Goal: Information Seeking & Learning: Learn about a topic

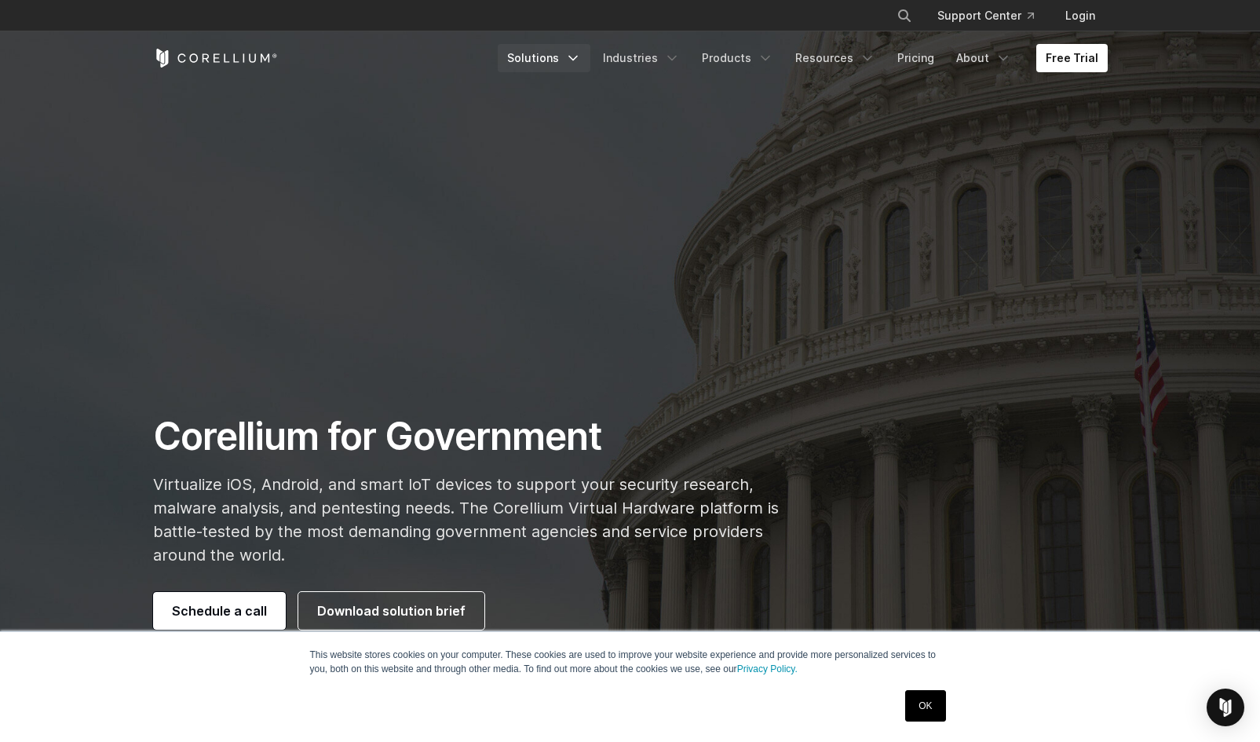
click at [549, 58] on link "Solutions" at bounding box center [544, 58] width 93 height 28
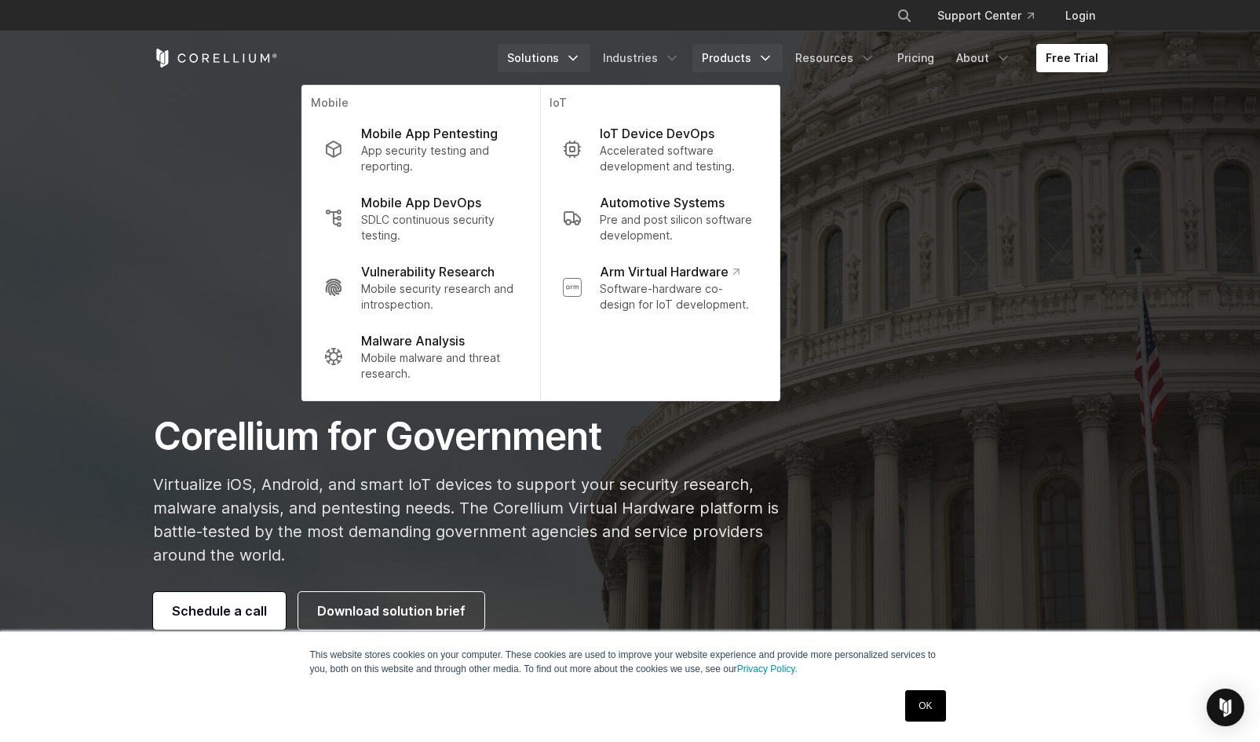
click at [741, 51] on link "Products" at bounding box center [737, 58] width 90 height 28
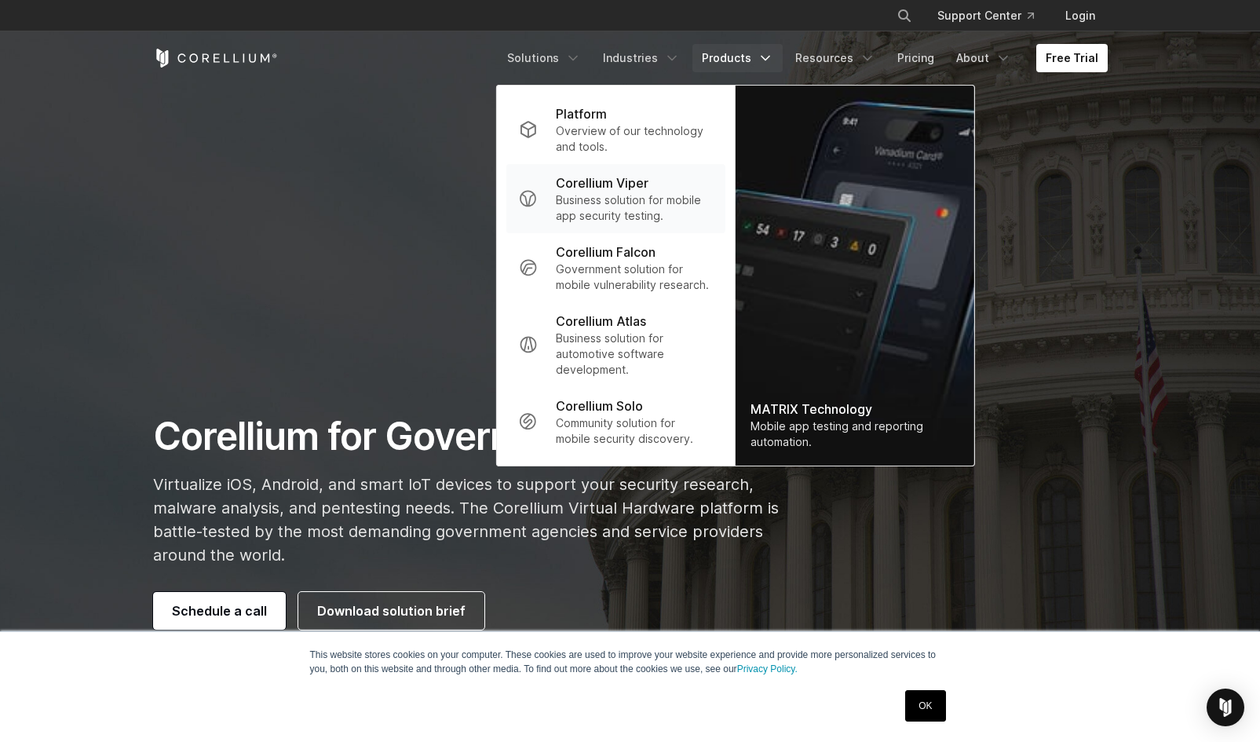
click at [609, 181] on p "Corellium Viper" at bounding box center [602, 182] width 93 height 19
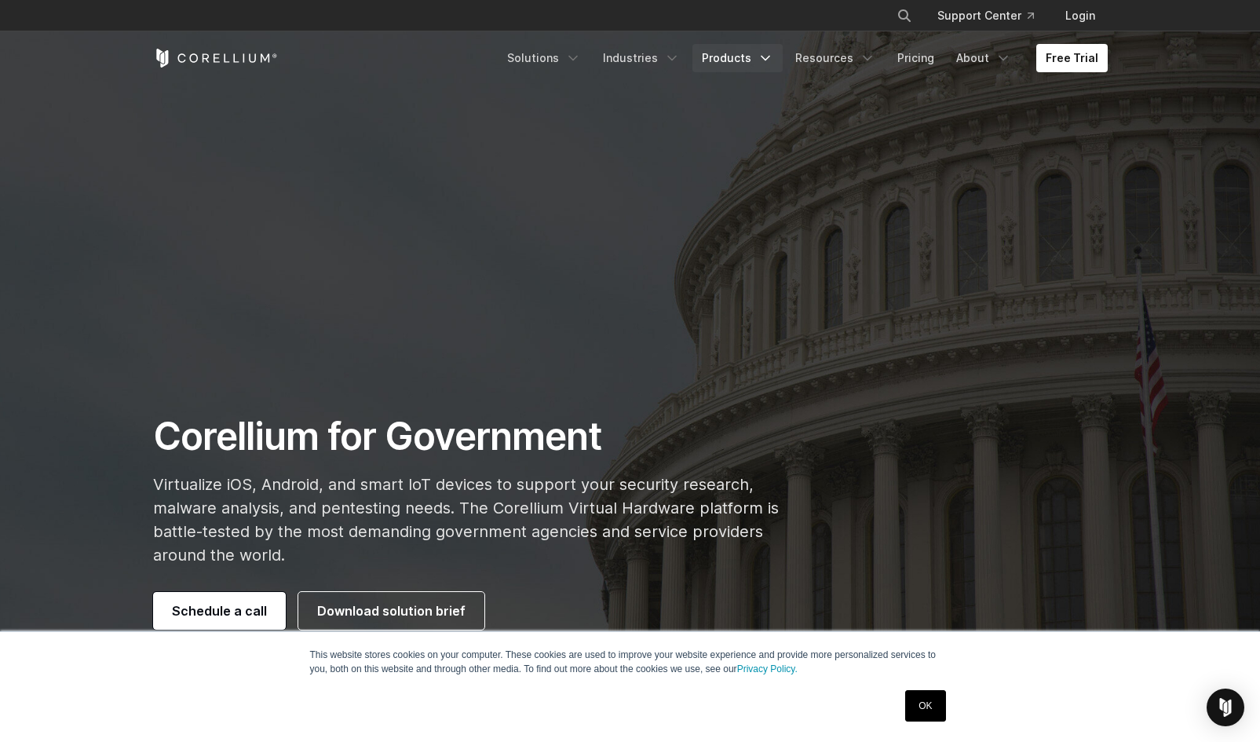
click at [750, 61] on link "Products" at bounding box center [737, 58] width 90 height 28
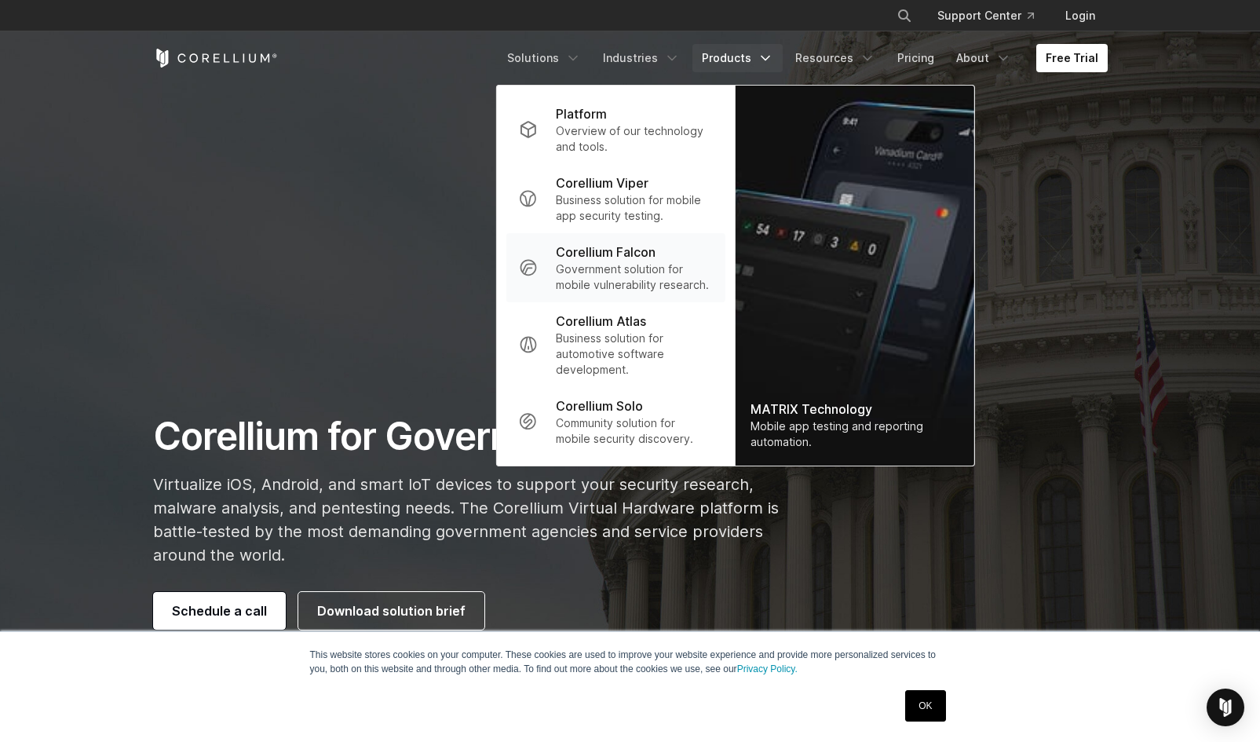
click at [645, 263] on p "Government solution for mobile vulnerability research." at bounding box center [634, 276] width 156 height 31
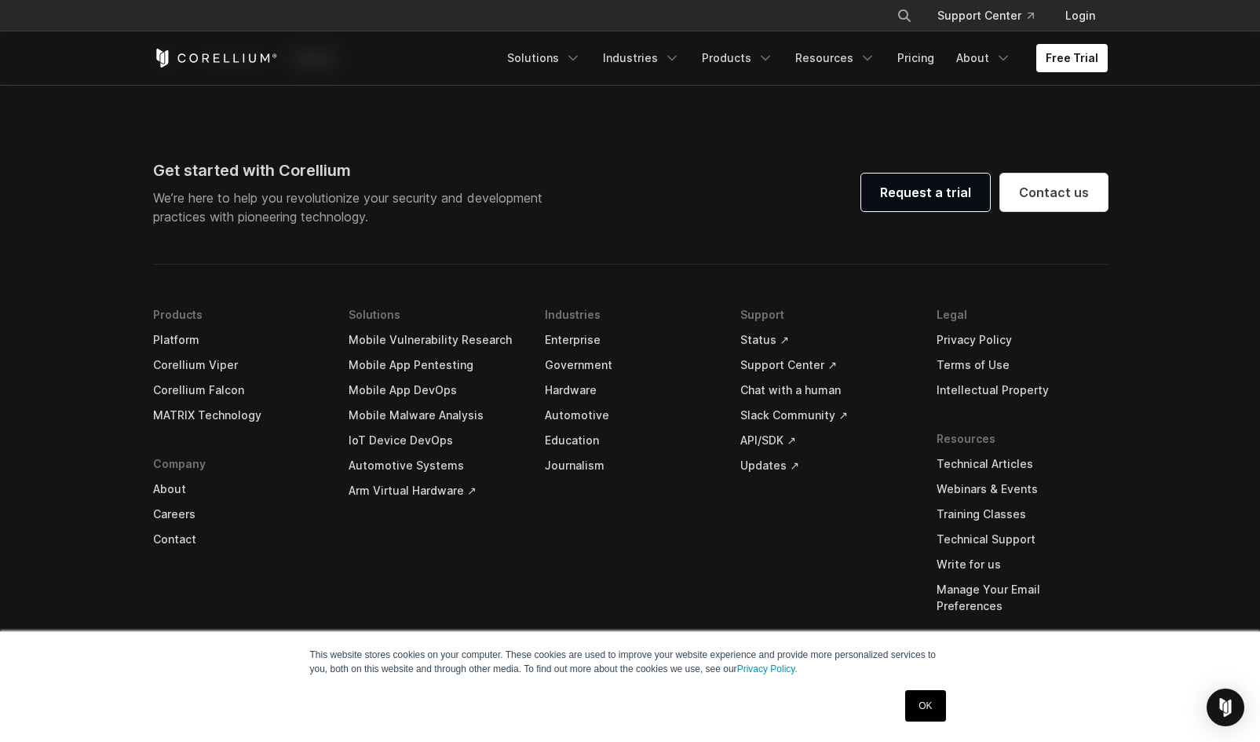
scroll to position [4860, 0]
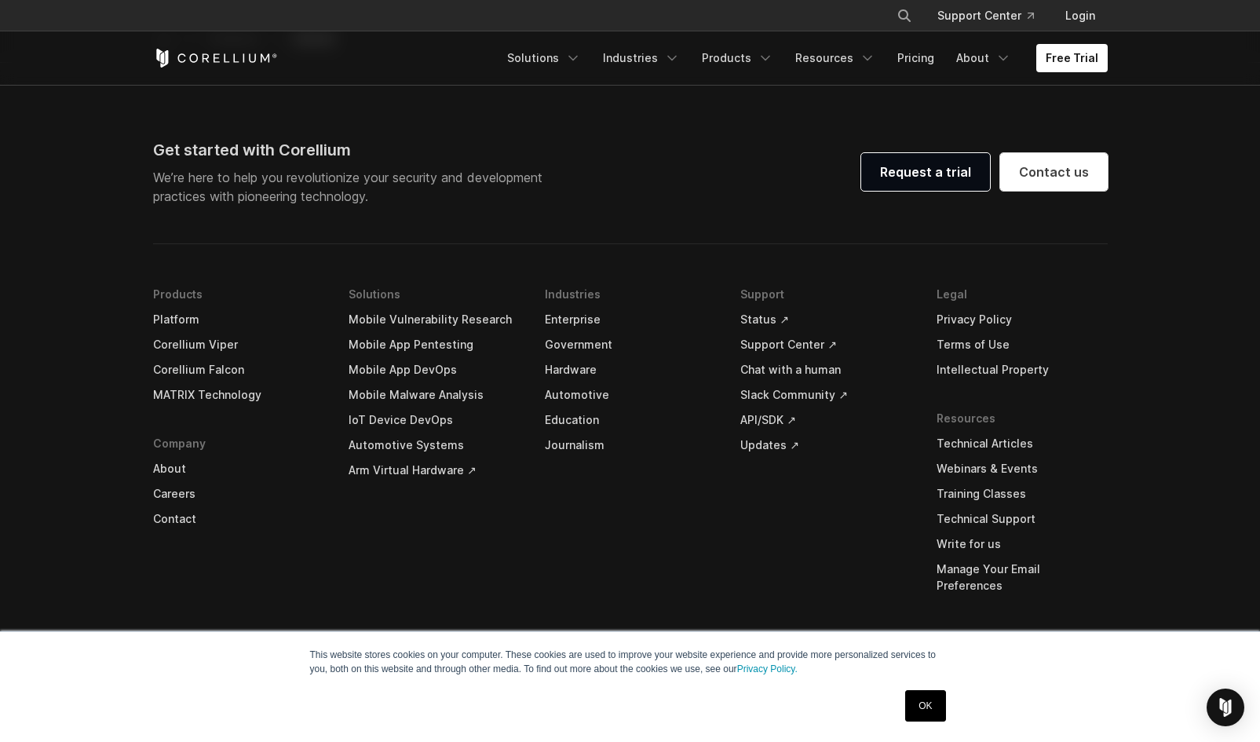
click at [414, 422] on link "IoT Device DevOps" at bounding box center [434, 419] width 171 height 25
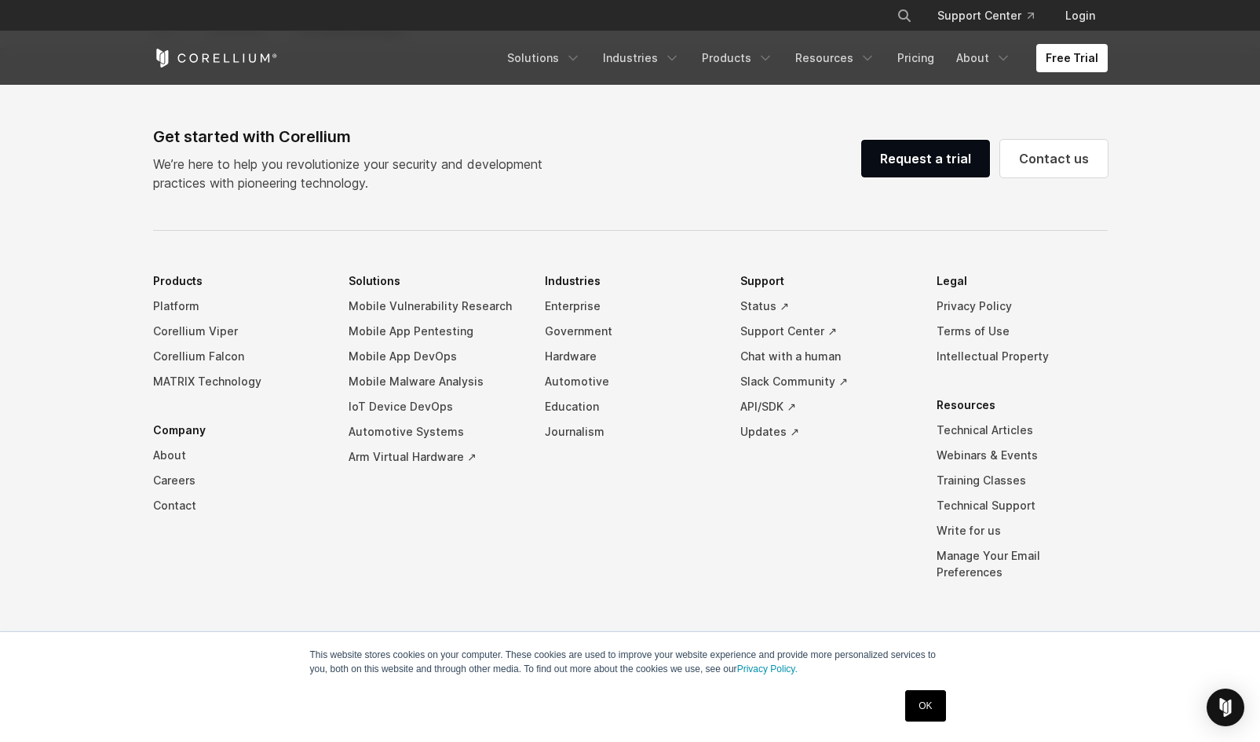
scroll to position [4500, 0]
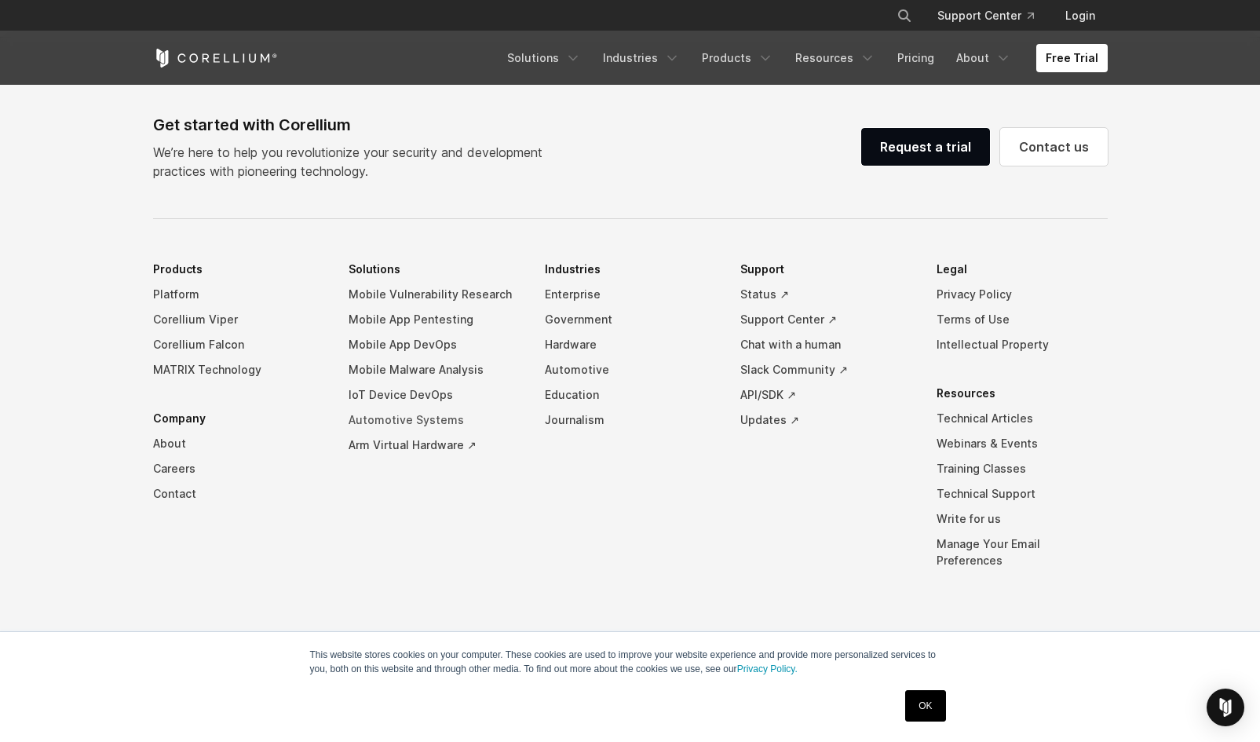
click at [388, 433] on link "Automotive Systems" at bounding box center [434, 419] width 171 height 25
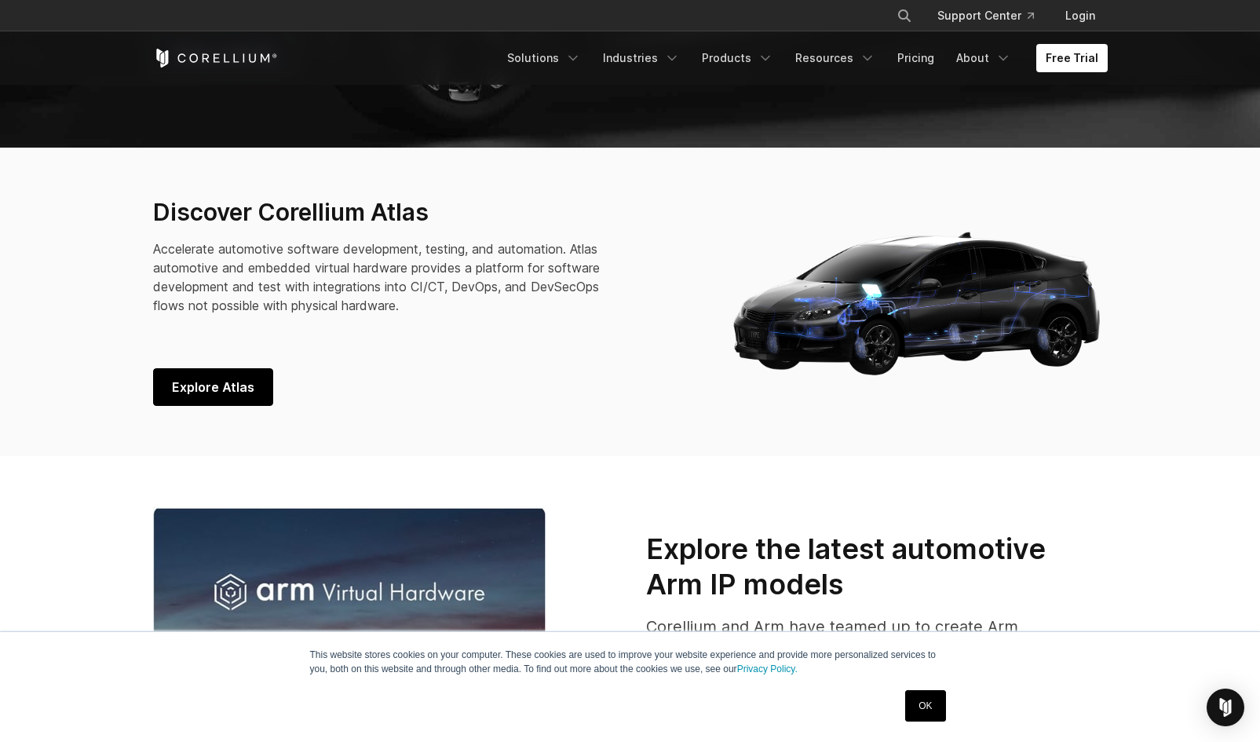
scroll to position [558, 0]
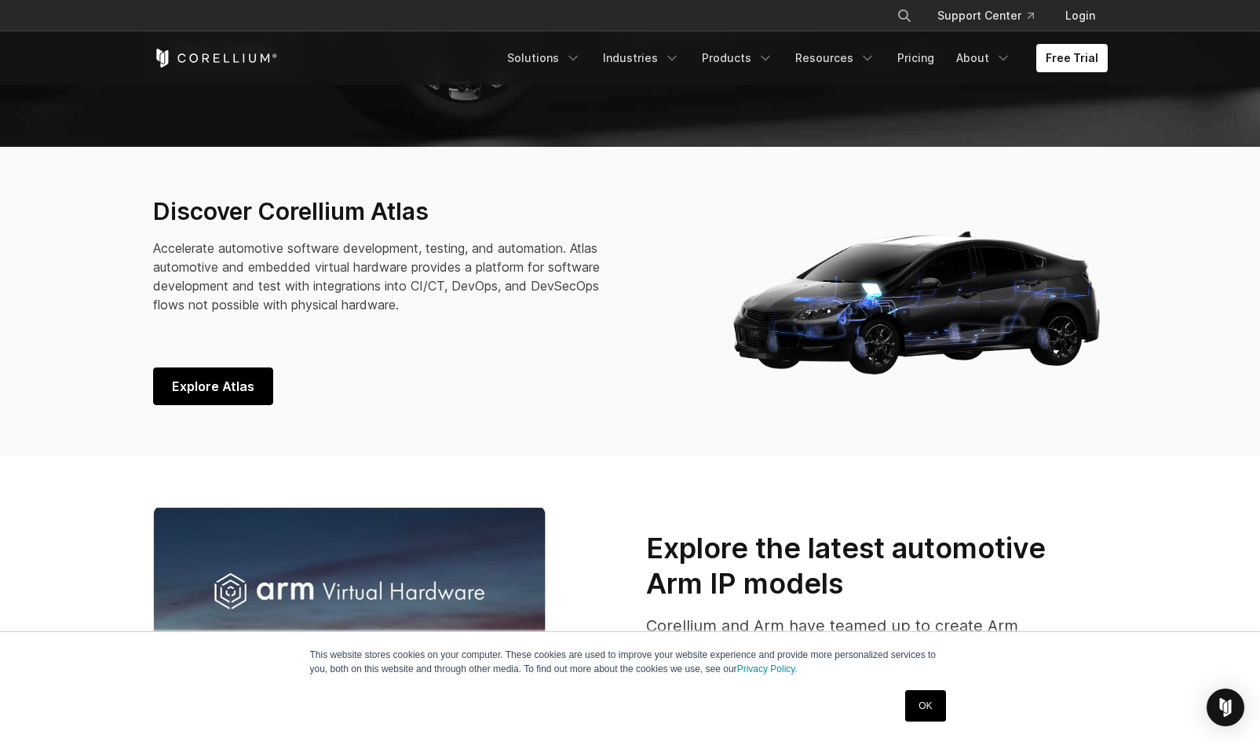
click at [186, 377] on span "Explore Atlas" at bounding box center [213, 386] width 82 height 19
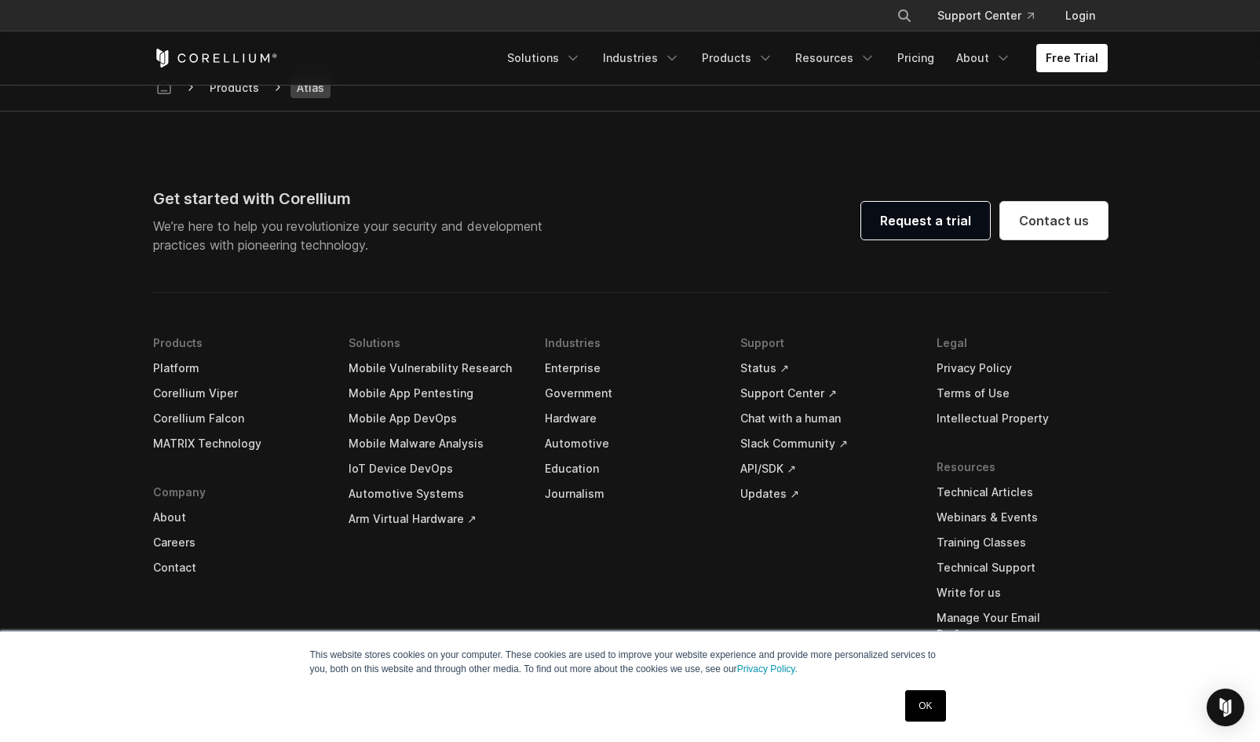
scroll to position [4627, 0]
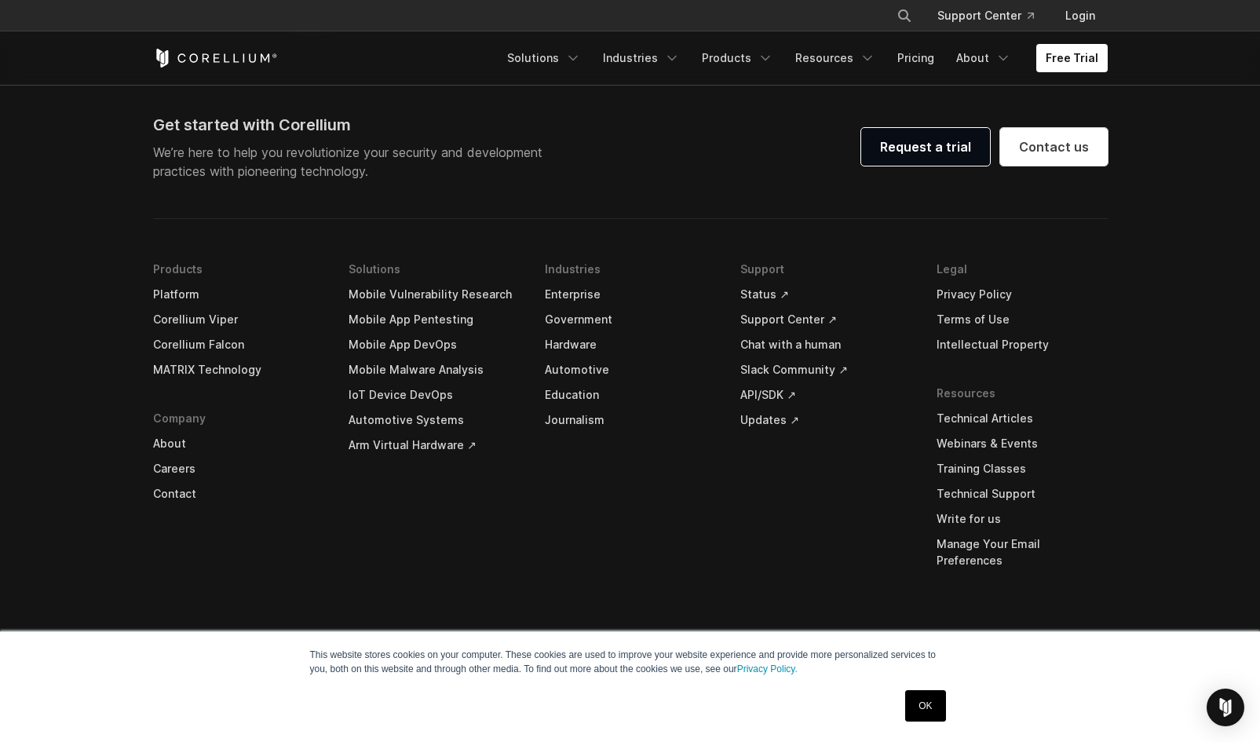
click at [177, 331] on link "Corellium Viper" at bounding box center [238, 319] width 171 height 25
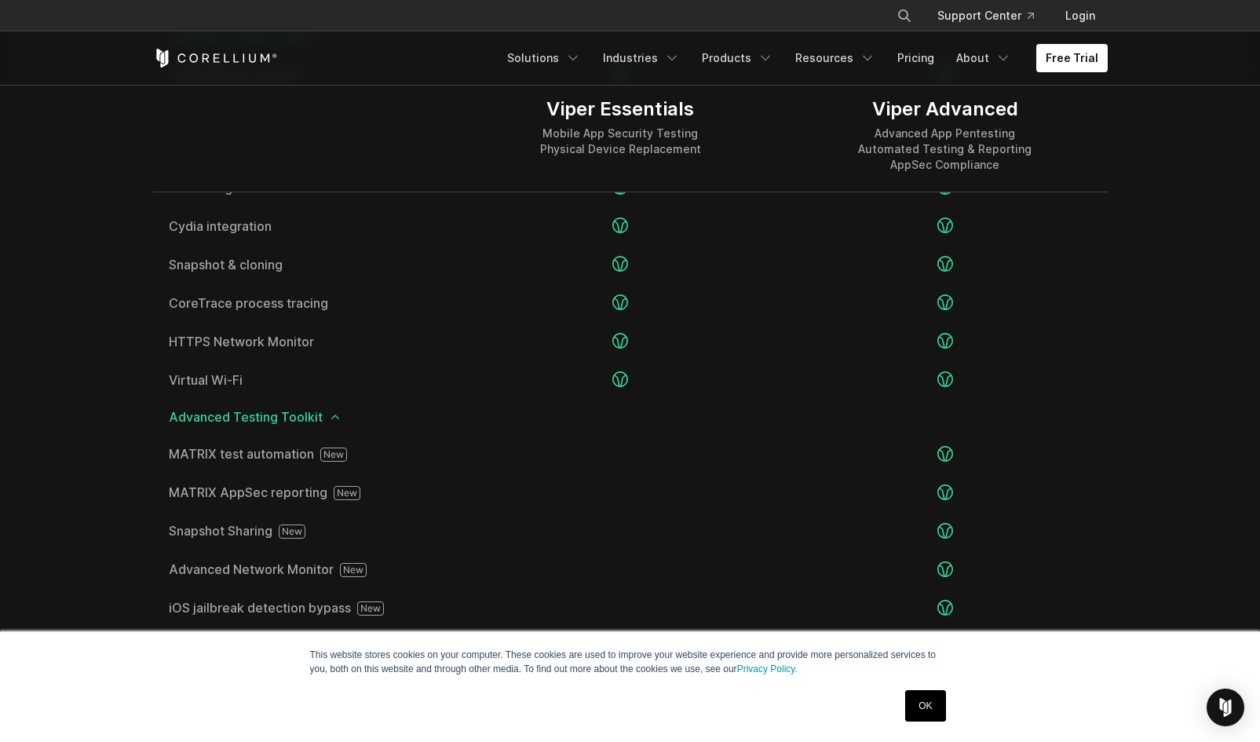
scroll to position [2451, 0]
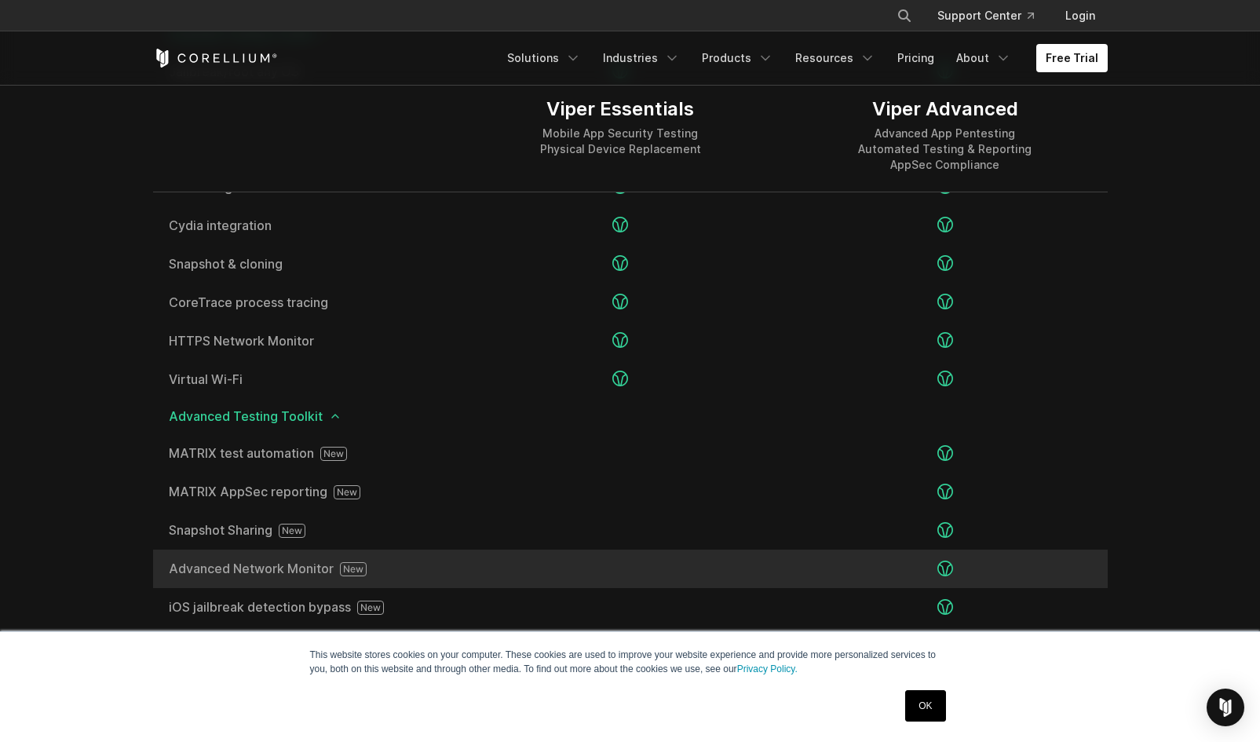
click at [260, 554] on div "Advanced Network Monitor" at bounding box center [305, 568] width 305 height 38
click at [260, 565] on span "Advanced Network Monitor" at bounding box center [306, 569] width 274 height 14
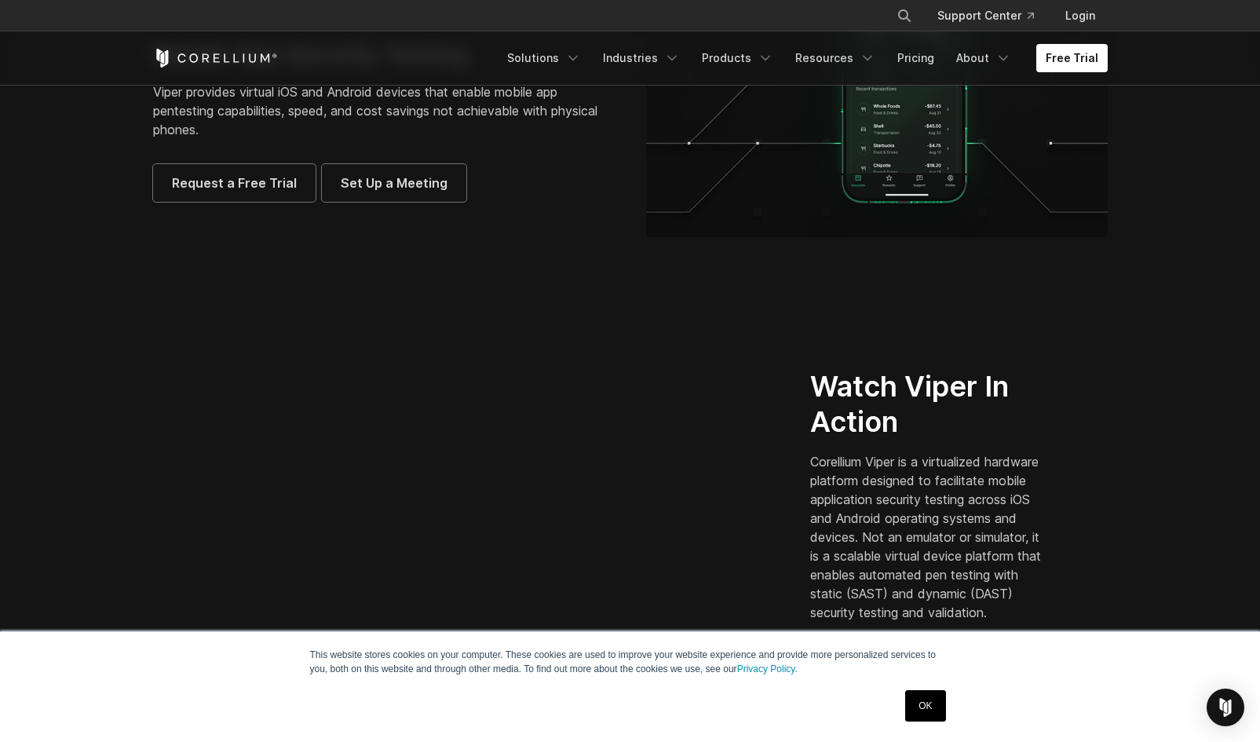
scroll to position [0, 0]
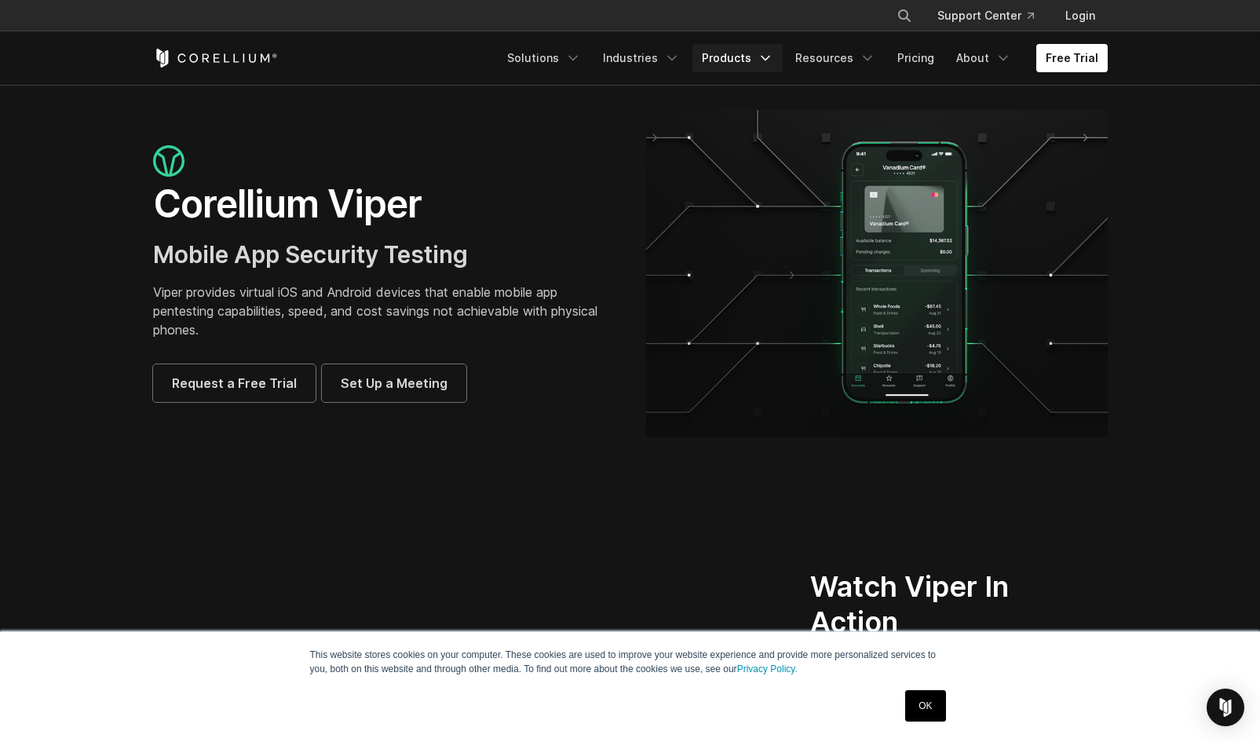
click at [725, 58] on link "Products" at bounding box center [737, 58] width 90 height 28
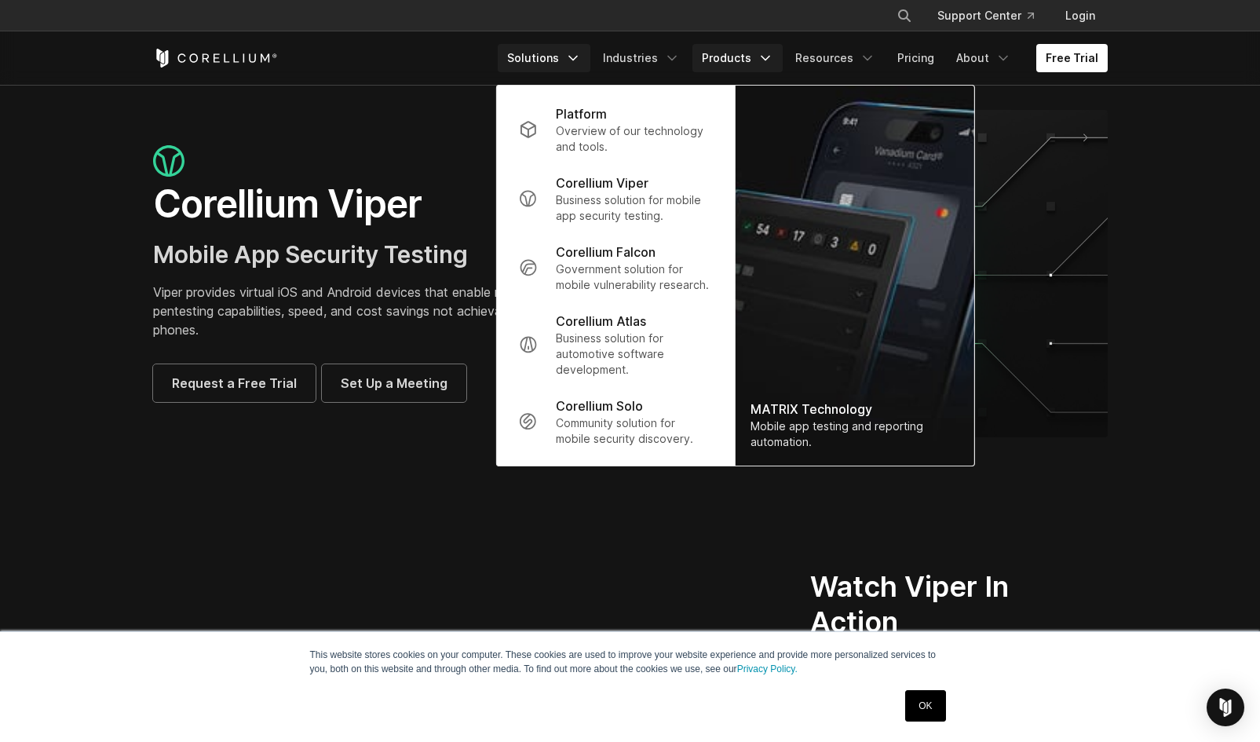
click at [542, 63] on link "Solutions" at bounding box center [544, 58] width 93 height 28
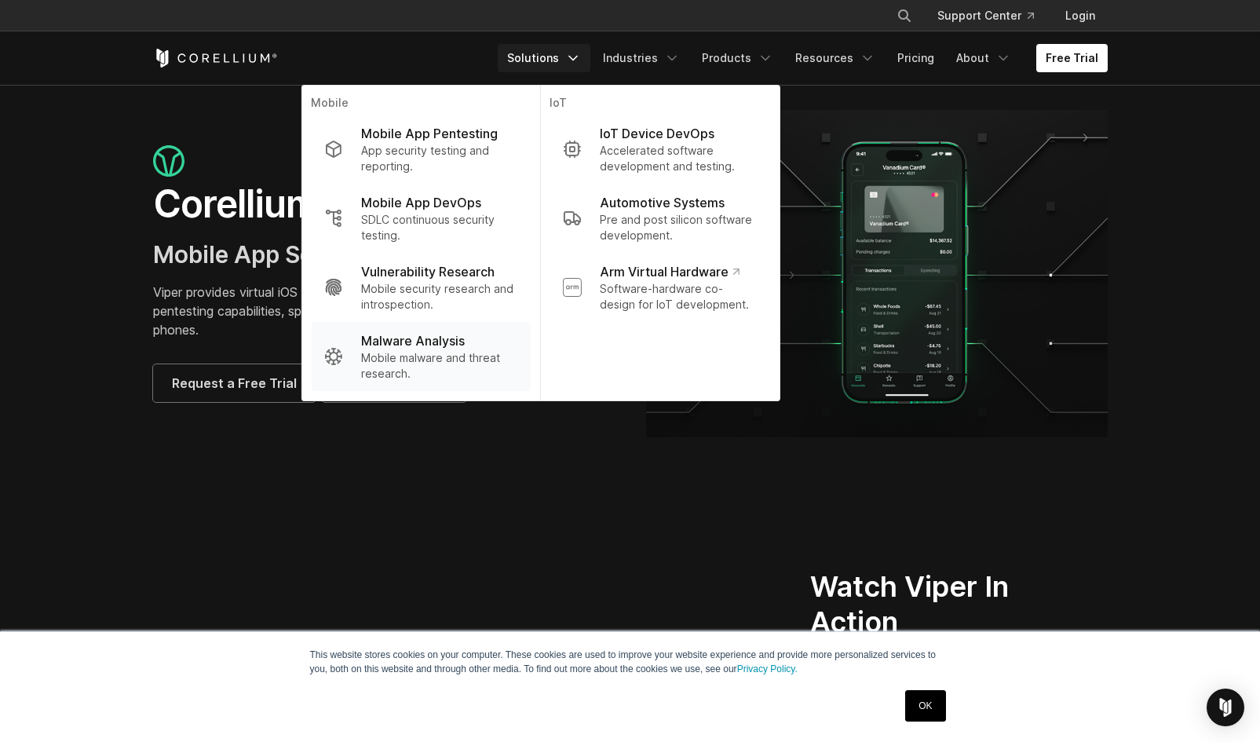
click at [411, 345] on p "Malware Analysis" at bounding box center [413, 340] width 104 height 19
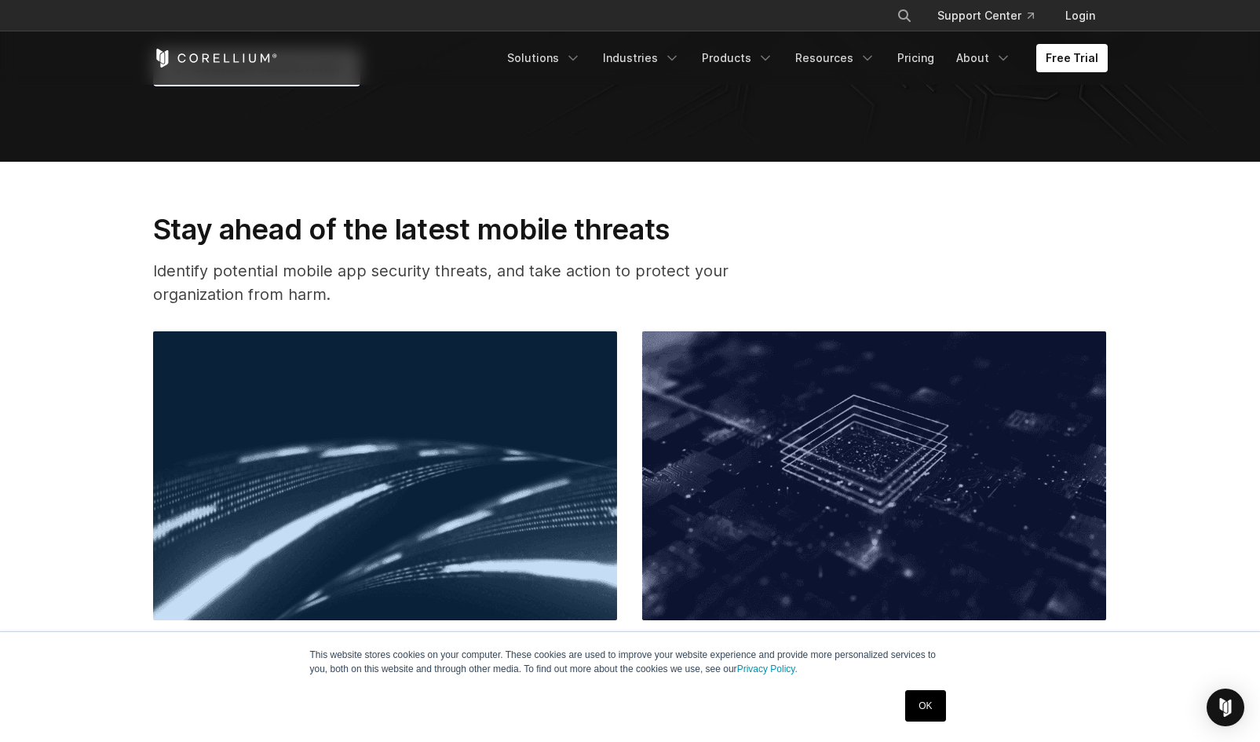
scroll to position [264, 0]
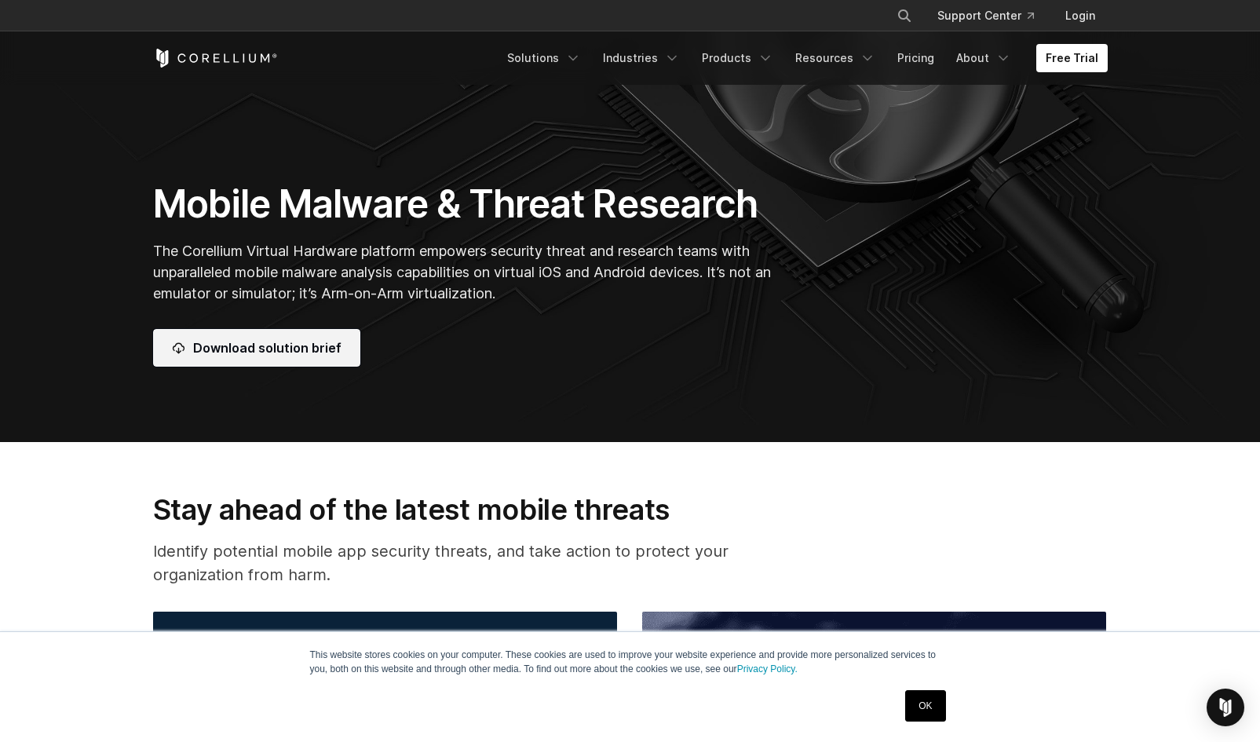
click at [203, 355] on link "Download solution brief" at bounding box center [256, 348] width 207 height 38
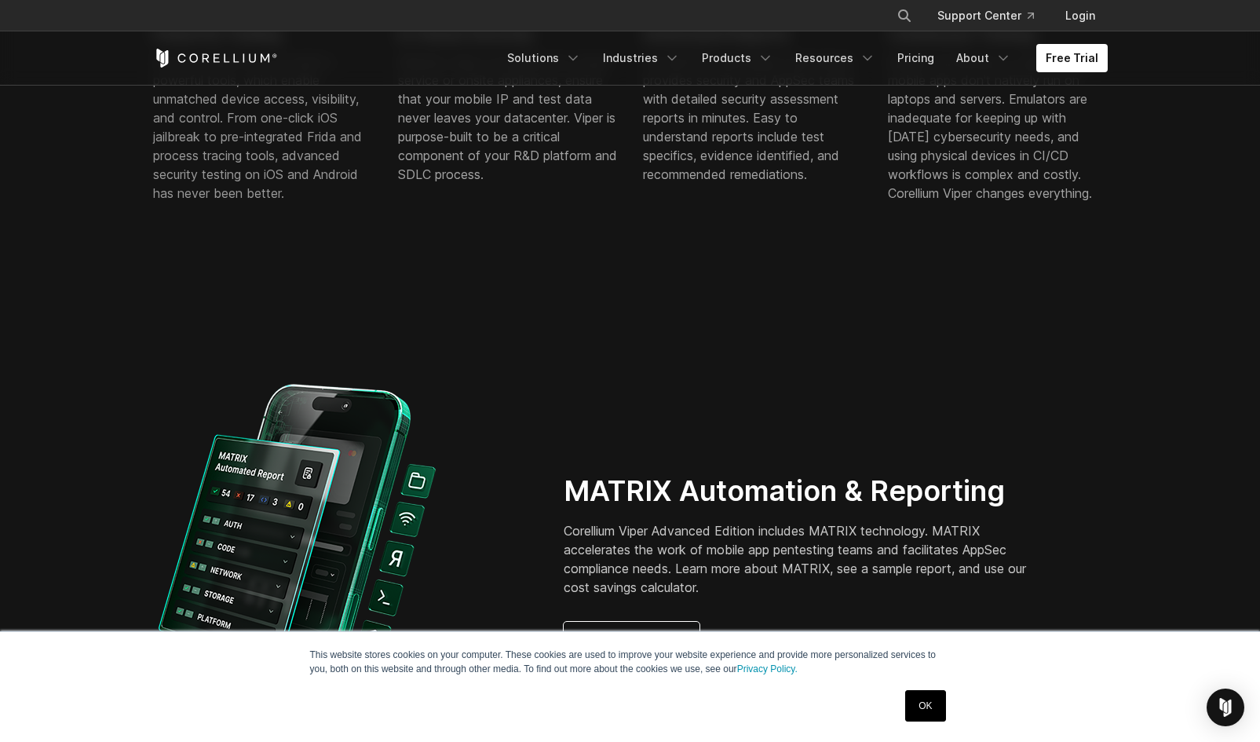
scroll to position [1389, 0]
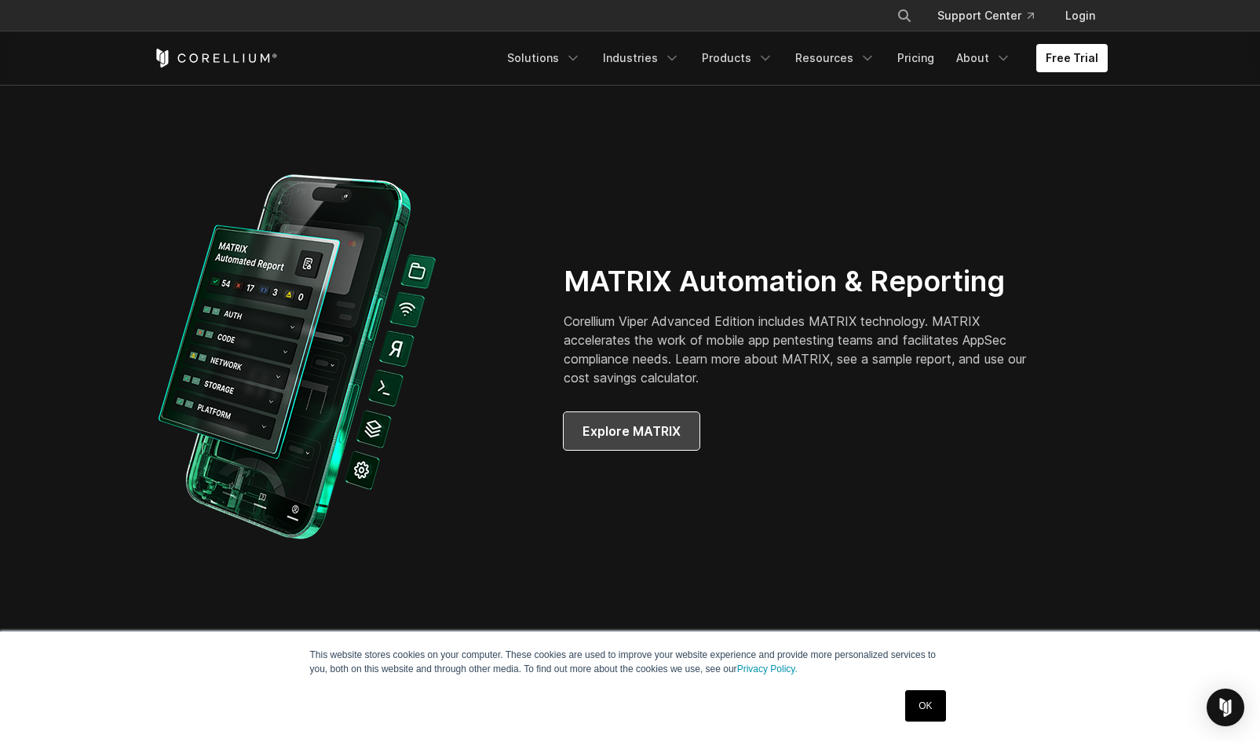
click at [637, 440] on span "Explore MATRIX" at bounding box center [631, 431] width 98 height 19
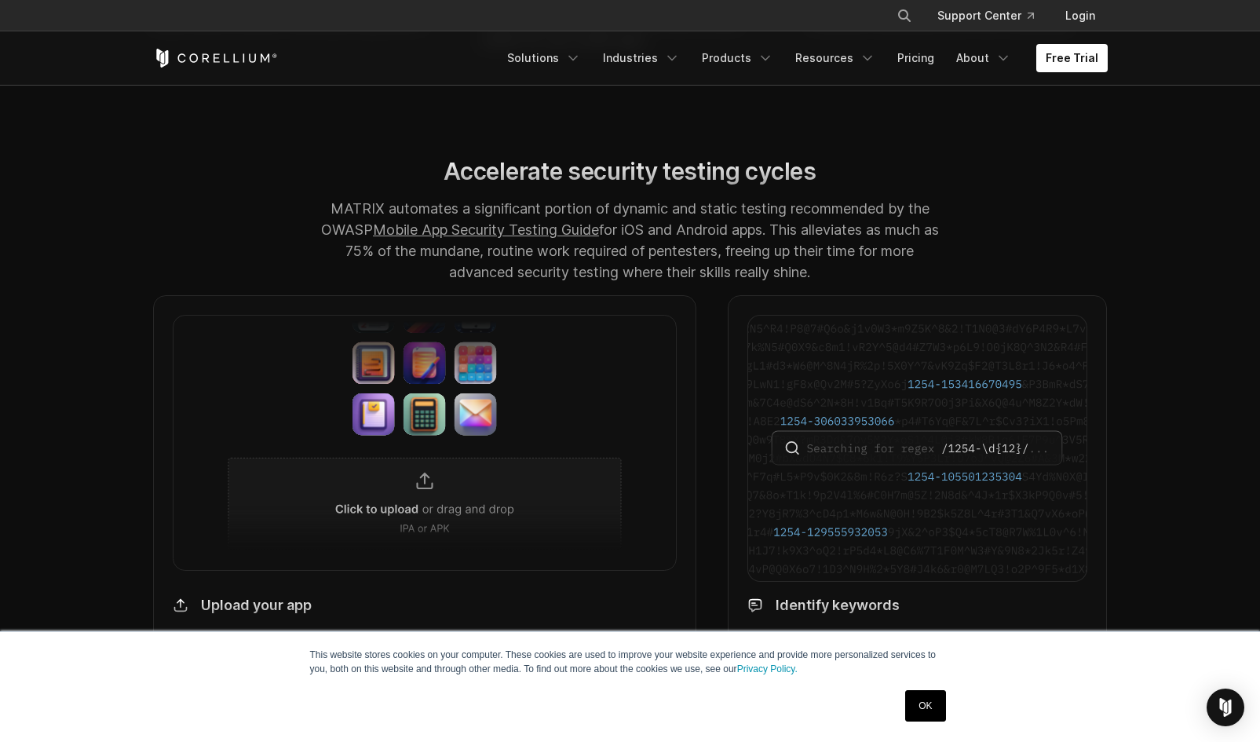
scroll to position [1201, 0]
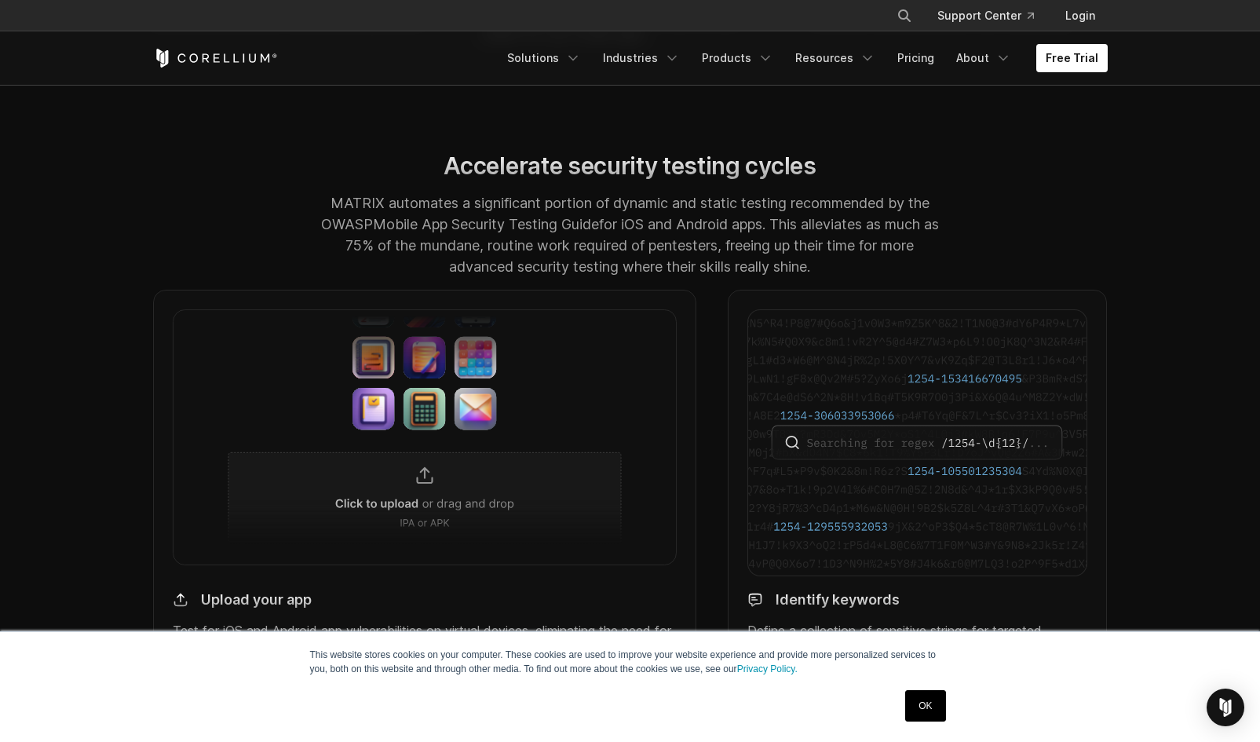
click at [523, 232] on link "Mobile App Security Testing Guide" at bounding box center [486, 224] width 226 height 16
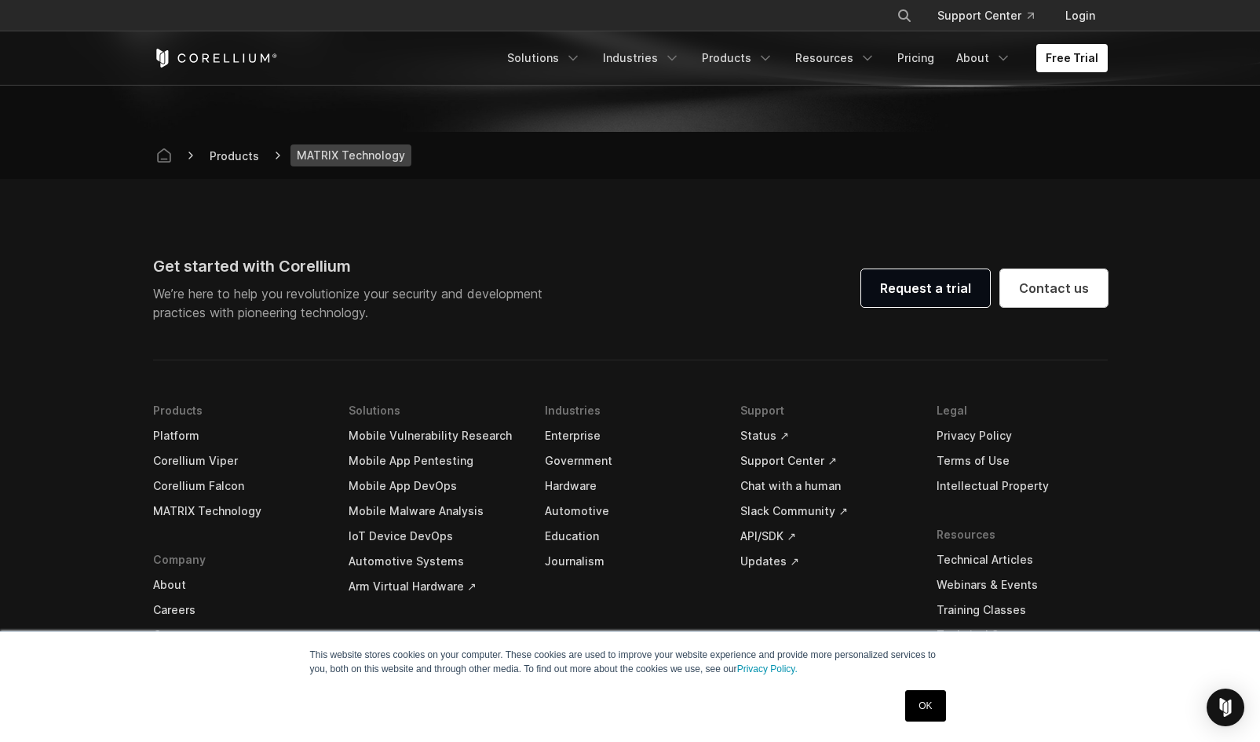
scroll to position [5772, 0]
click at [822, 57] on link "Resources" at bounding box center [835, 58] width 99 height 28
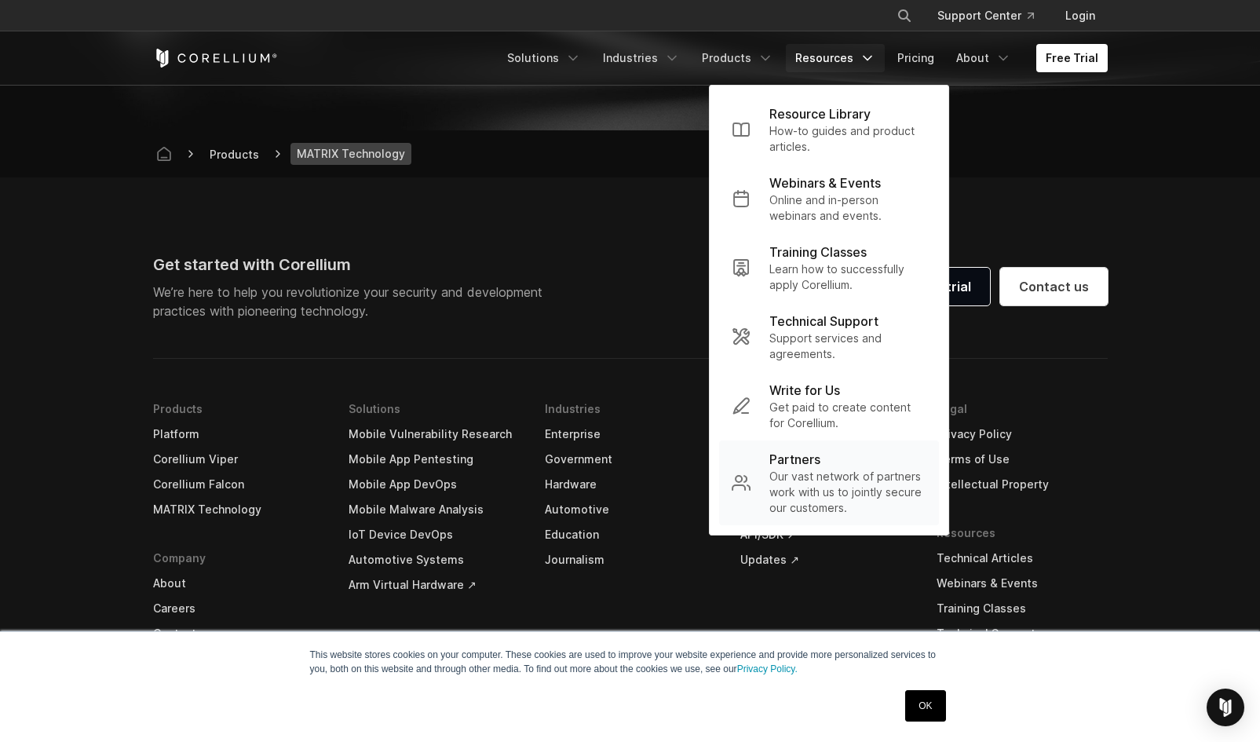
click at [826, 480] on p "Our vast network of partners work with us to jointly secure our customers." at bounding box center [847, 492] width 157 height 47
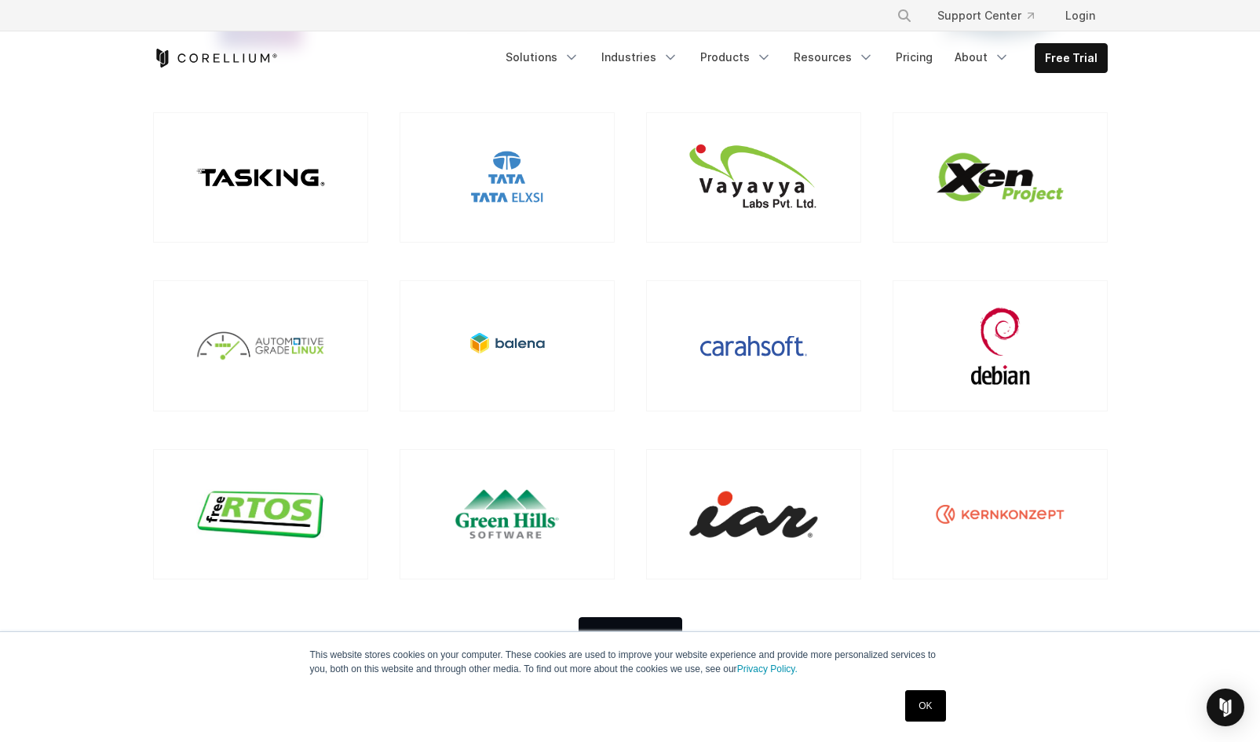
scroll to position [1462, 0]
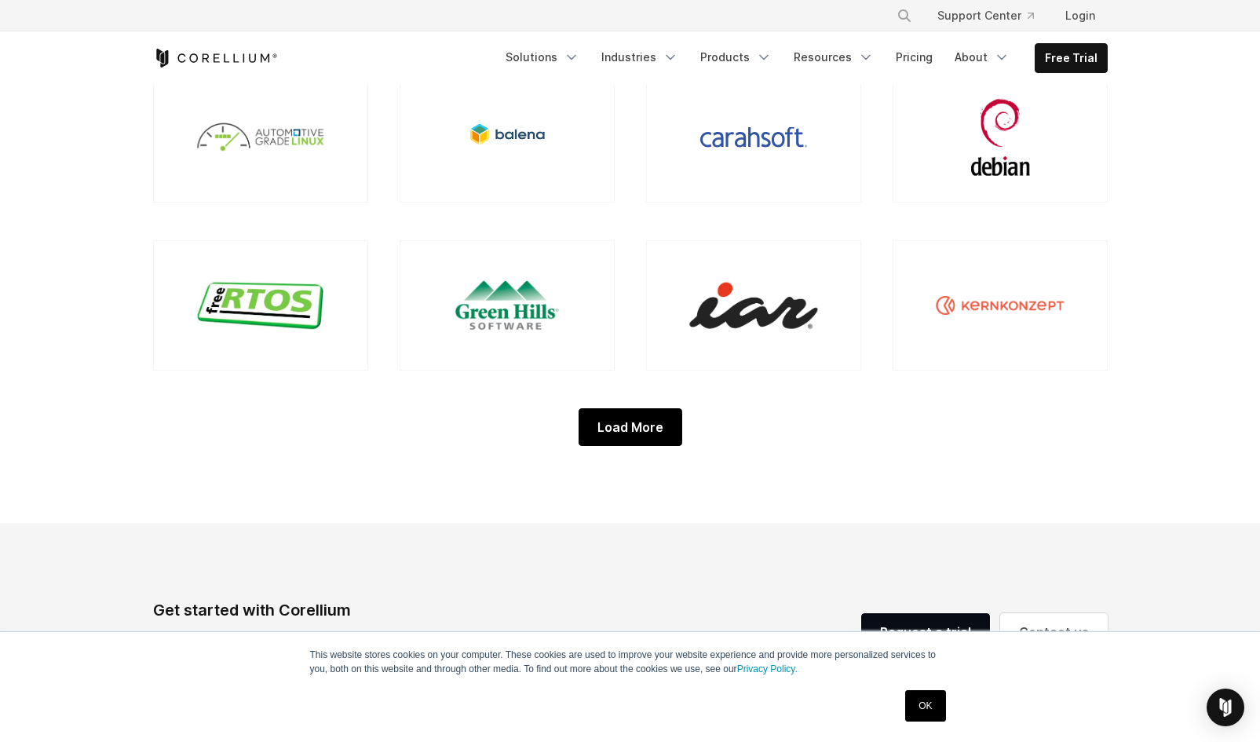
click at [636, 435] on div "Load More" at bounding box center [631, 427] width 104 height 38
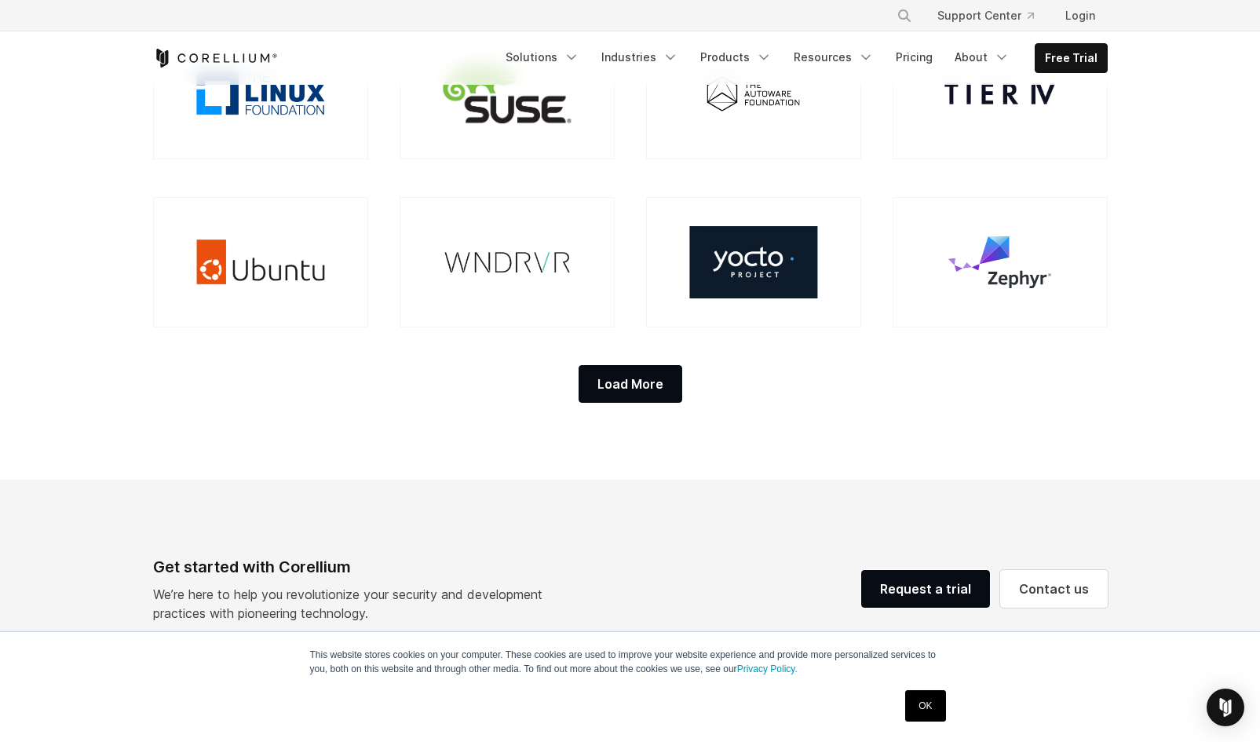
scroll to position [1843, 0]
click at [644, 395] on div "Load More" at bounding box center [631, 383] width 104 height 38
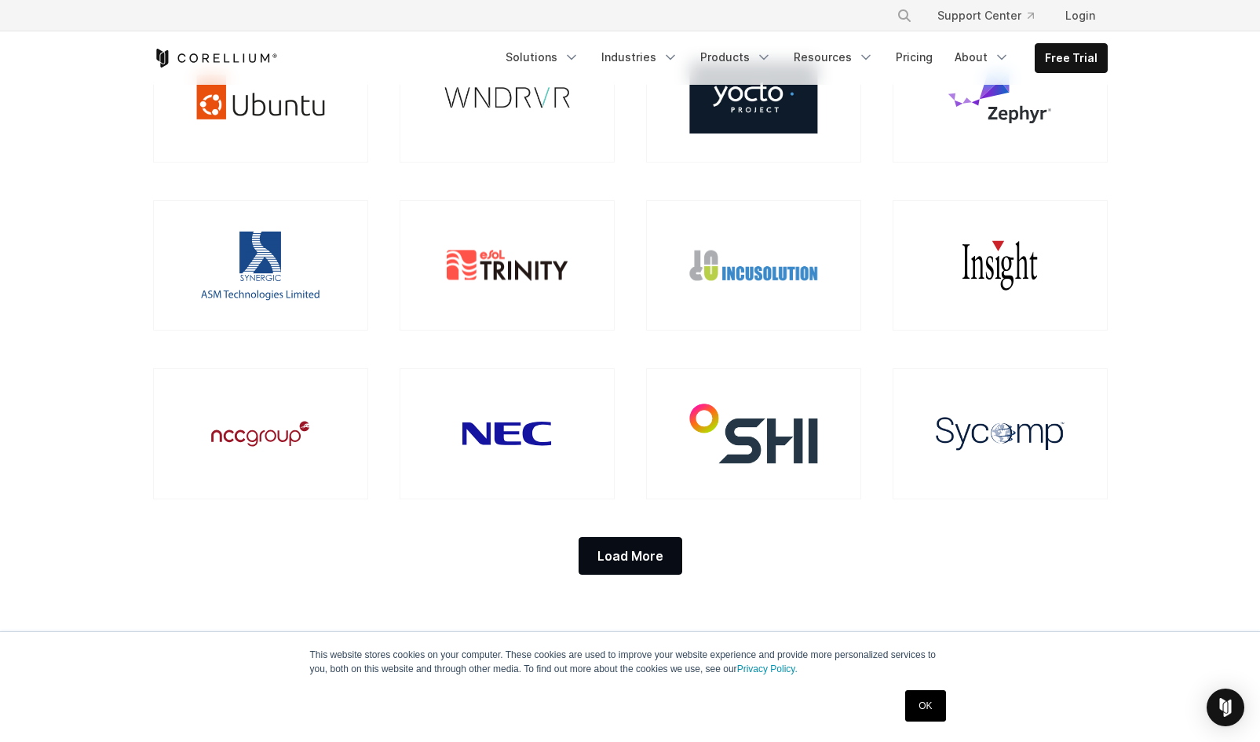
scroll to position [2017, 0]
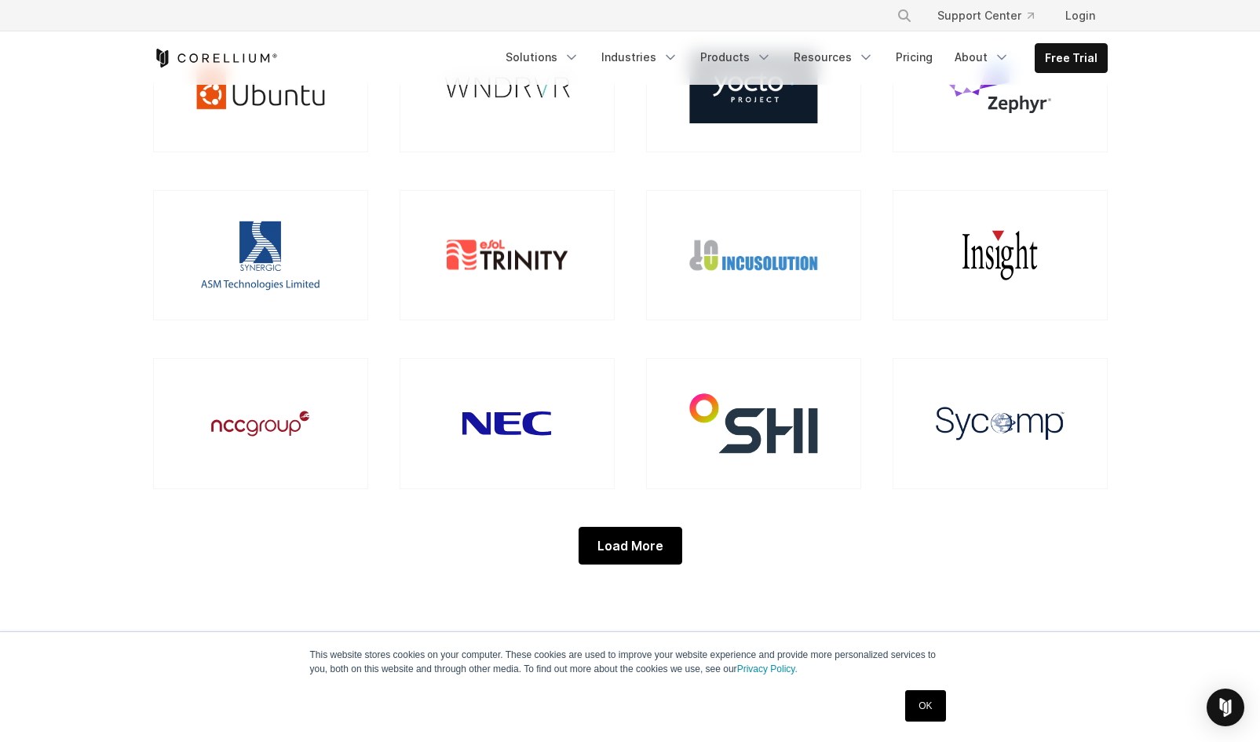
click at [641, 552] on div "Load More" at bounding box center [631, 546] width 104 height 38
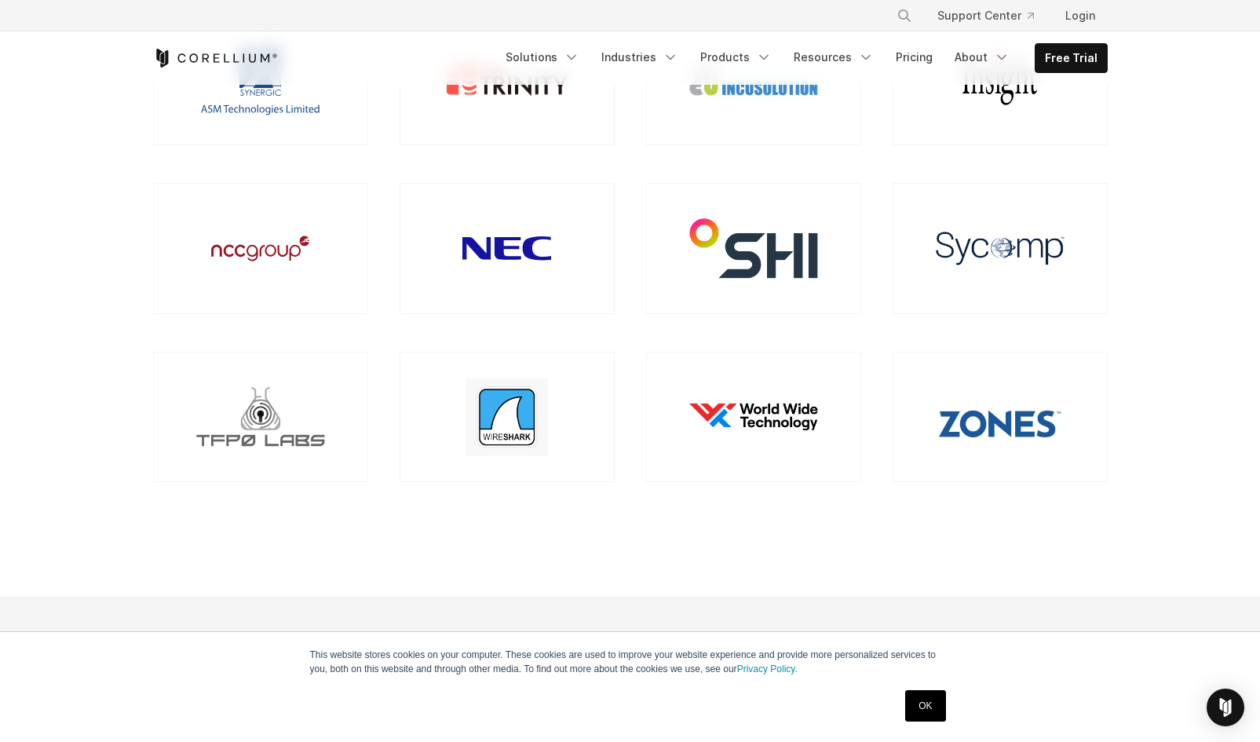
scroll to position [2218, 0]
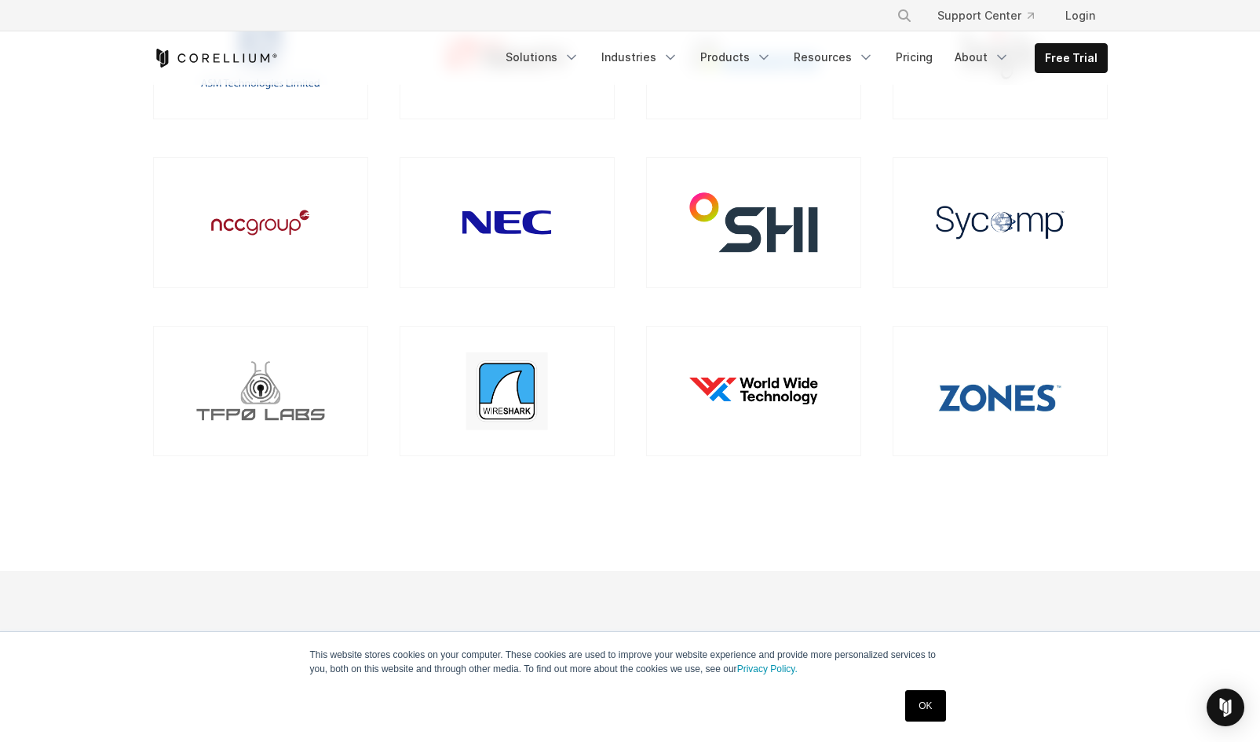
click at [259, 380] on img at bounding box center [260, 391] width 128 height 60
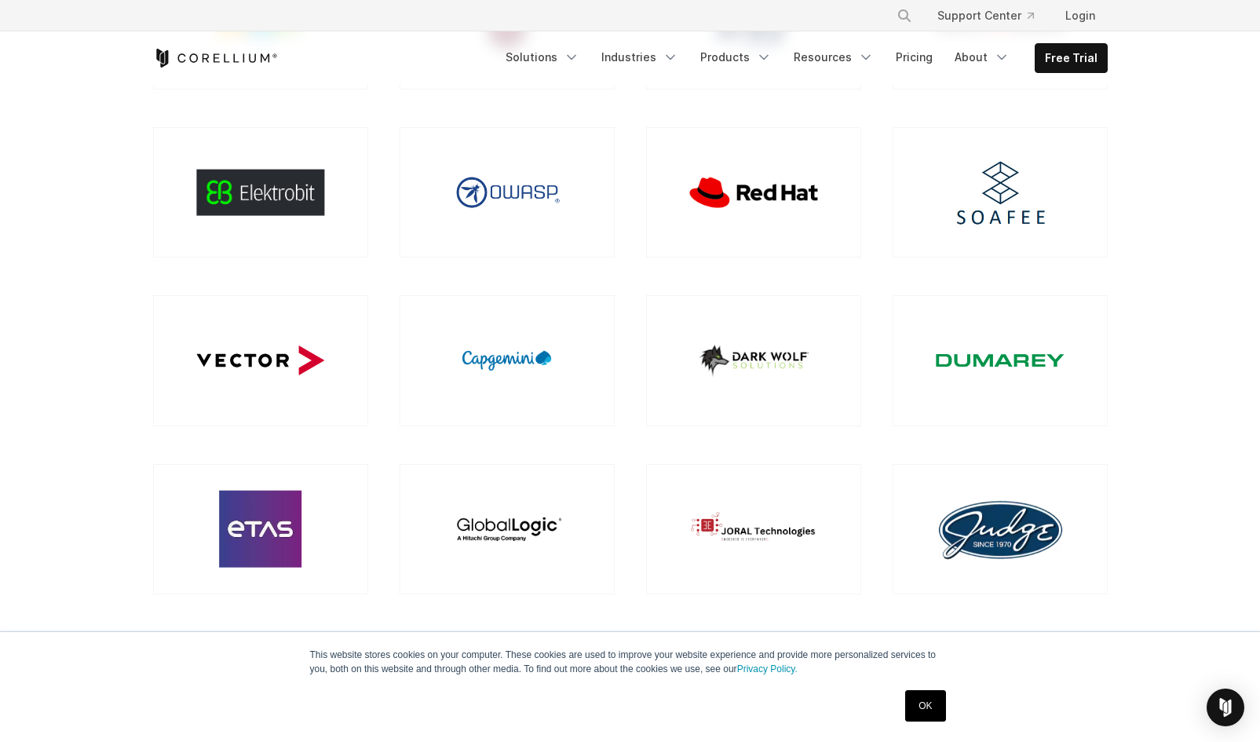
scroll to position [733, 0]
click at [719, 363] on img at bounding box center [753, 361] width 128 height 50
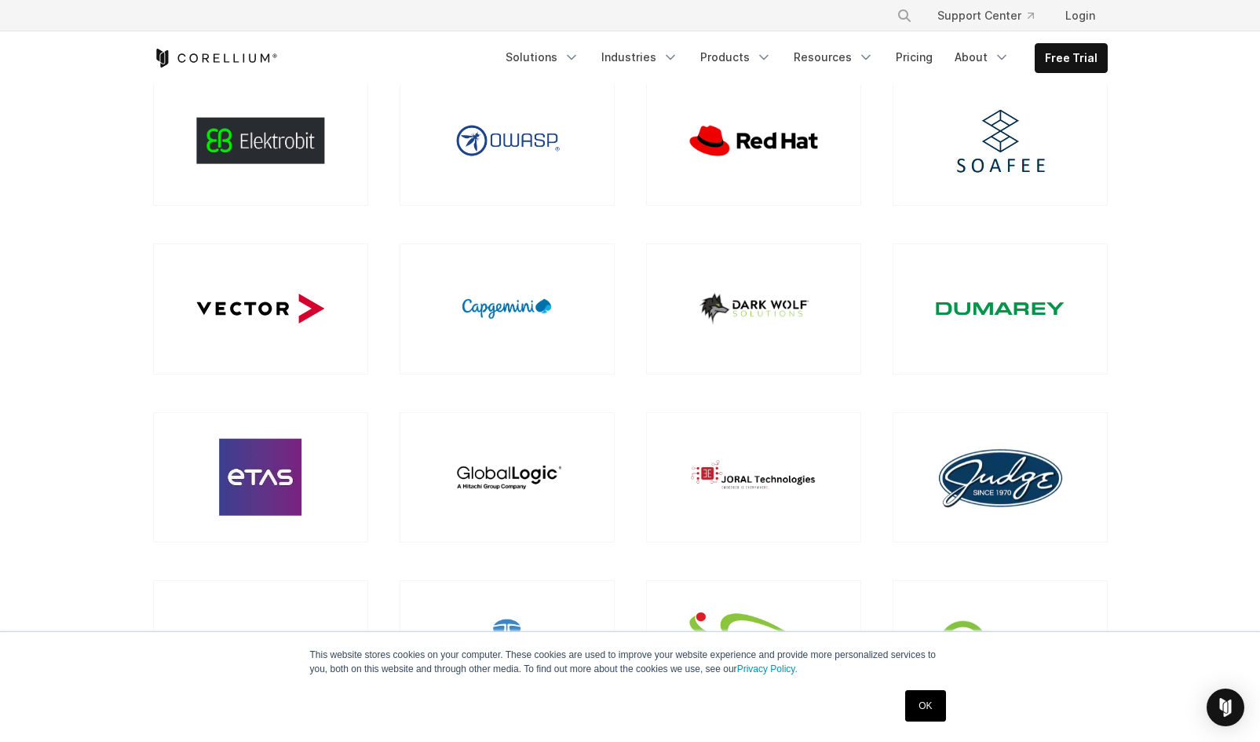
scroll to position [805, 0]
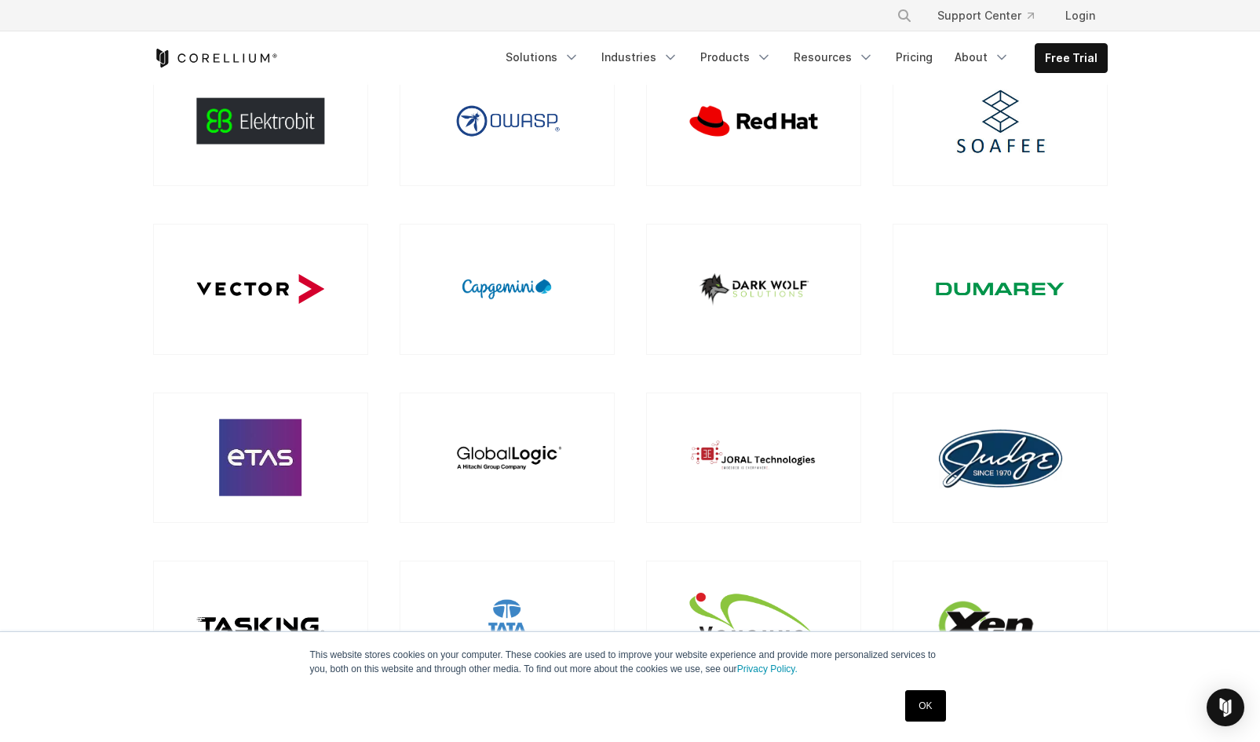
click at [725, 456] on img at bounding box center [753, 457] width 128 height 37
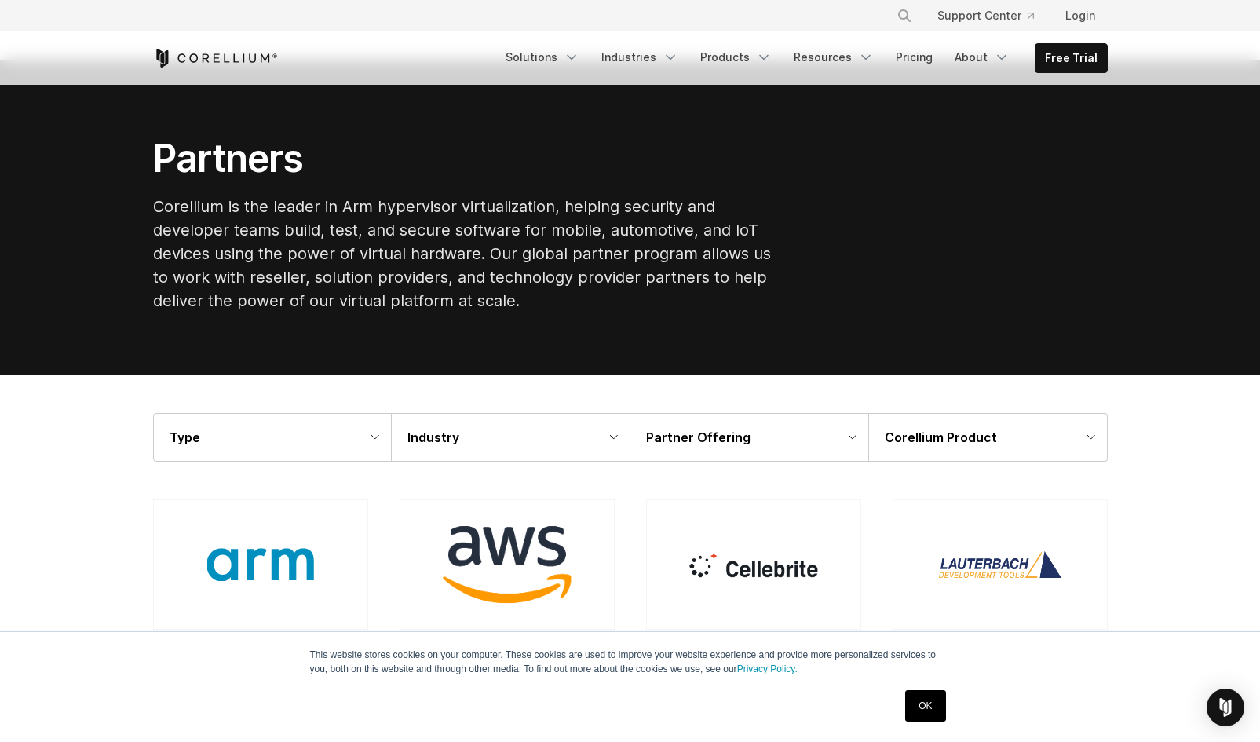
scroll to position [0, 0]
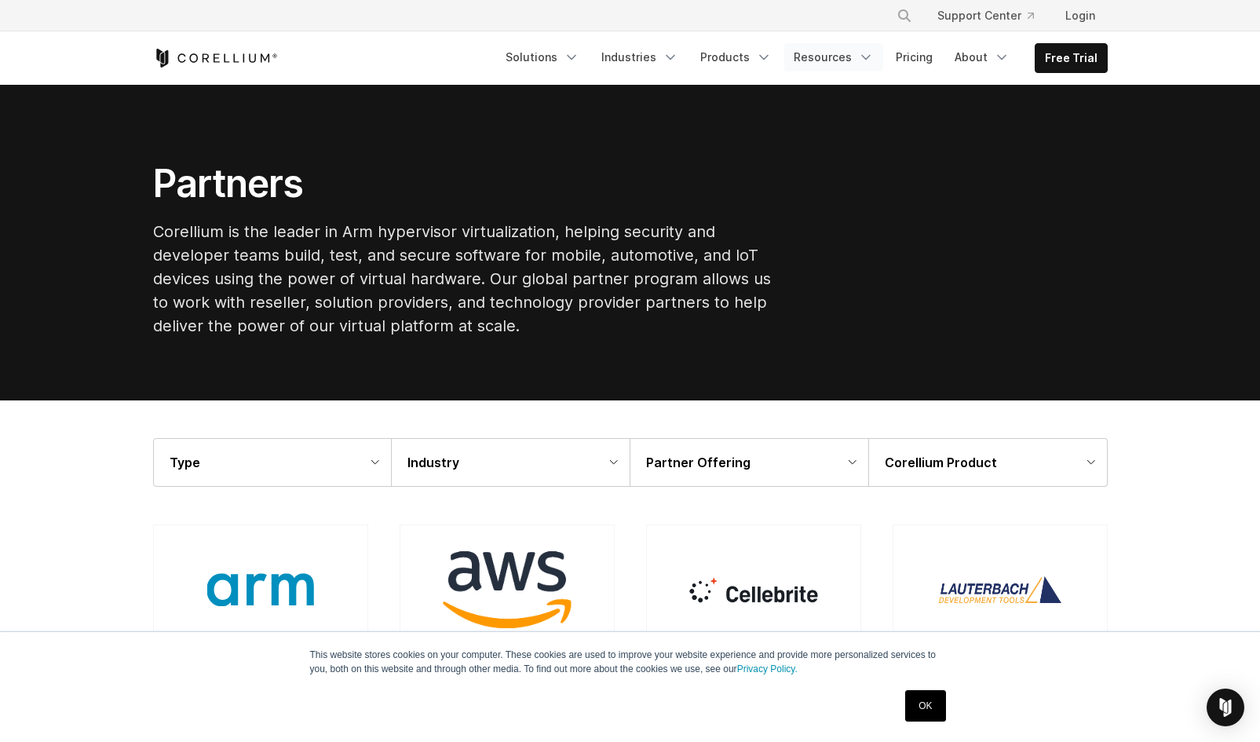
click at [835, 53] on link "Resources" at bounding box center [833, 57] width 99 height 28
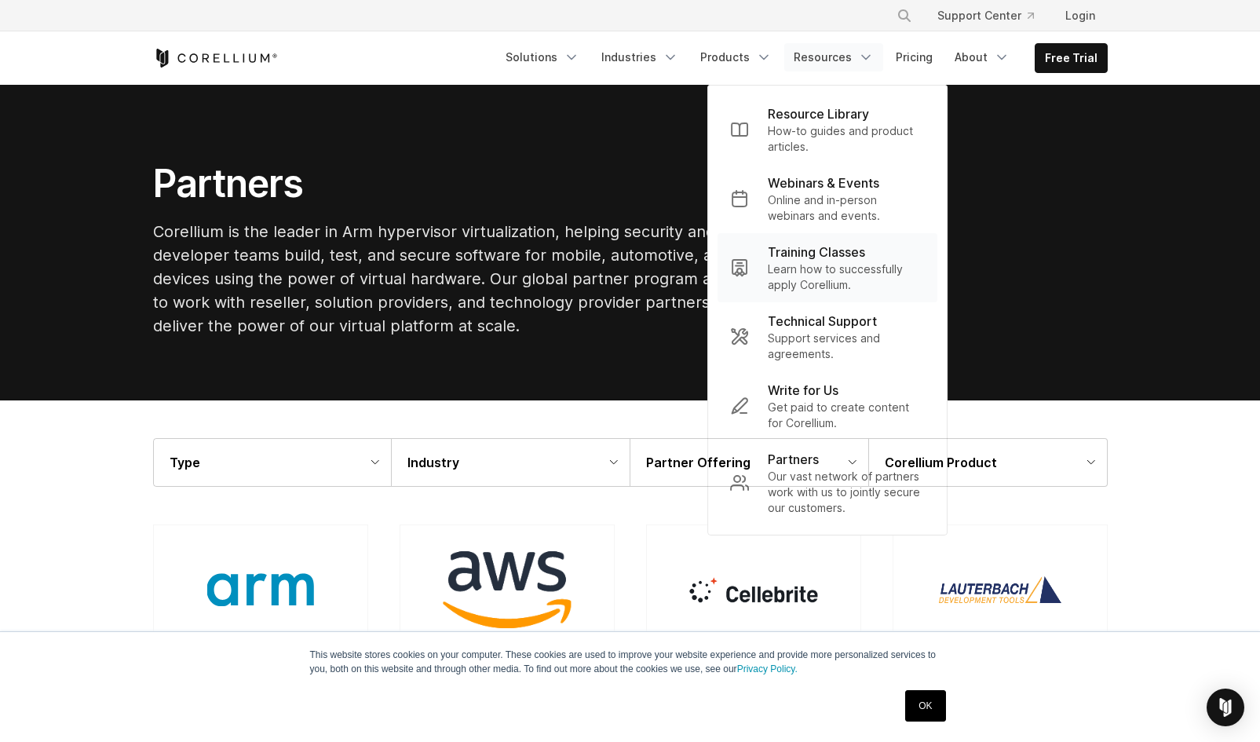
click at [793, 256] on p "Training Classes" at bounding box center [816, 252] width 97 height 19
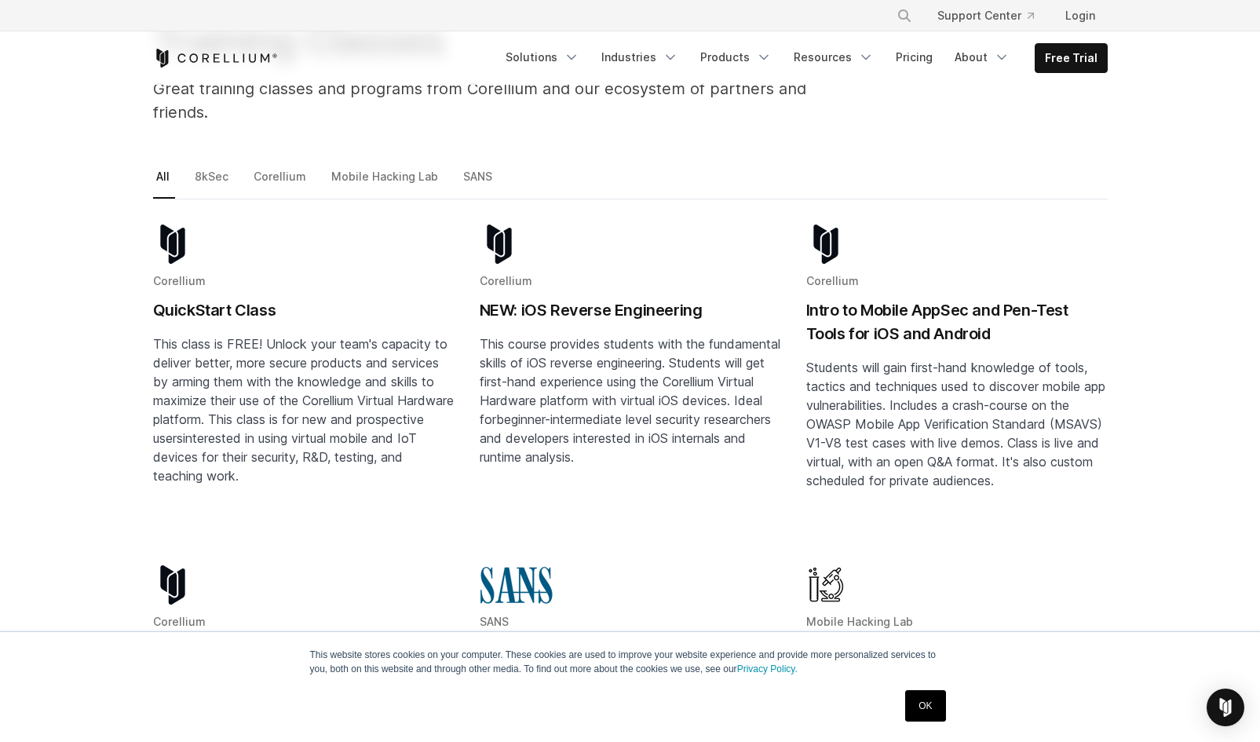
scroll to position [163, 0]
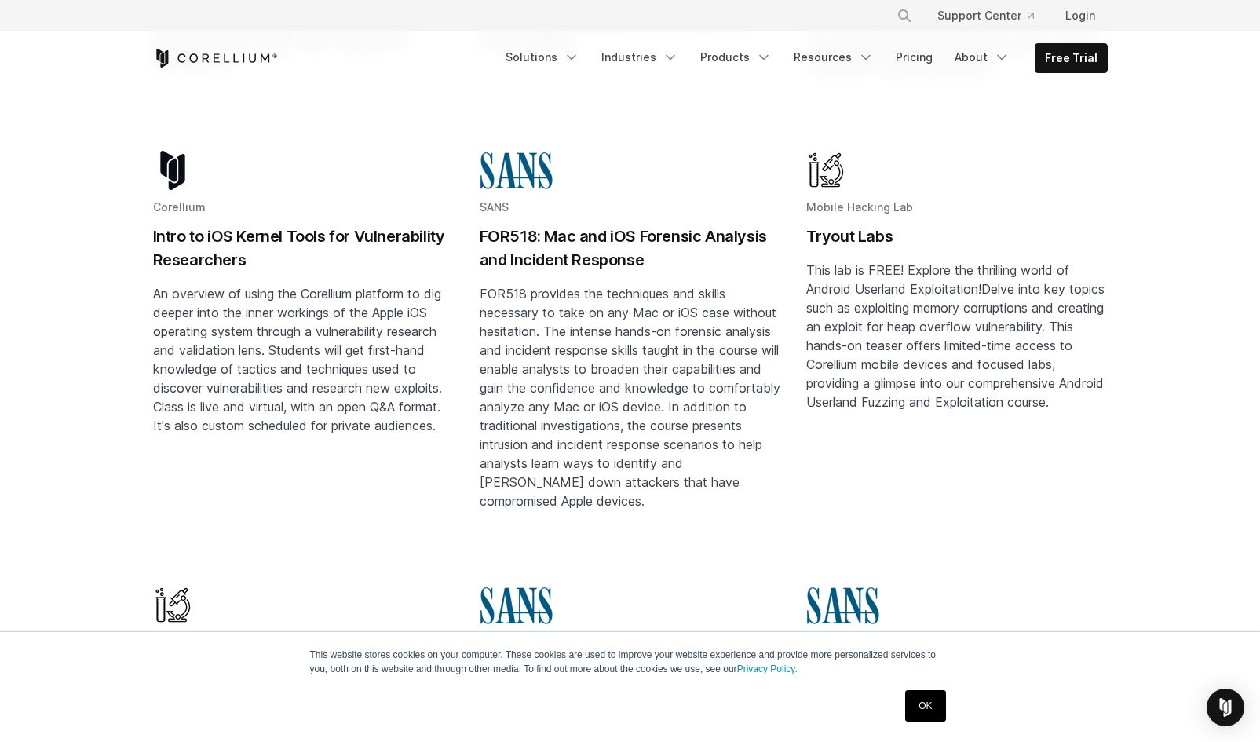
scroll to position [0, 0]
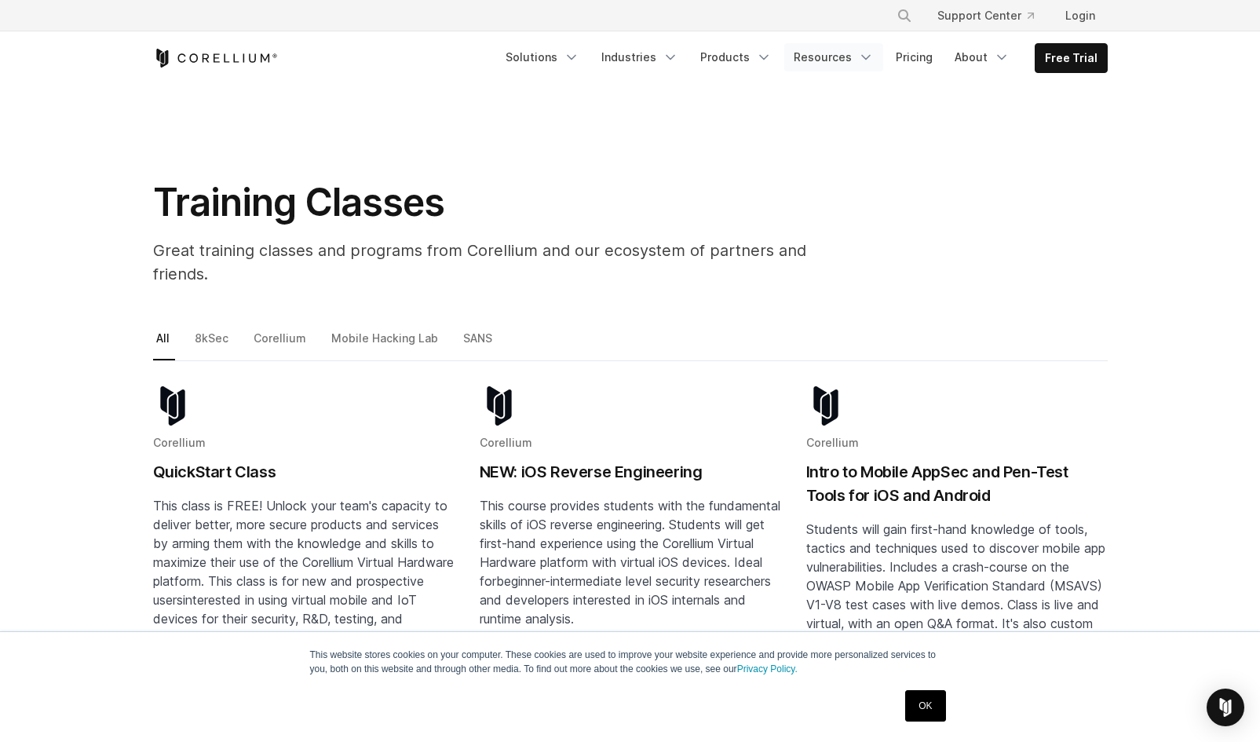
click at [859, 45] on link "Resources" at bounding box center [833, 57] width 99 height 28
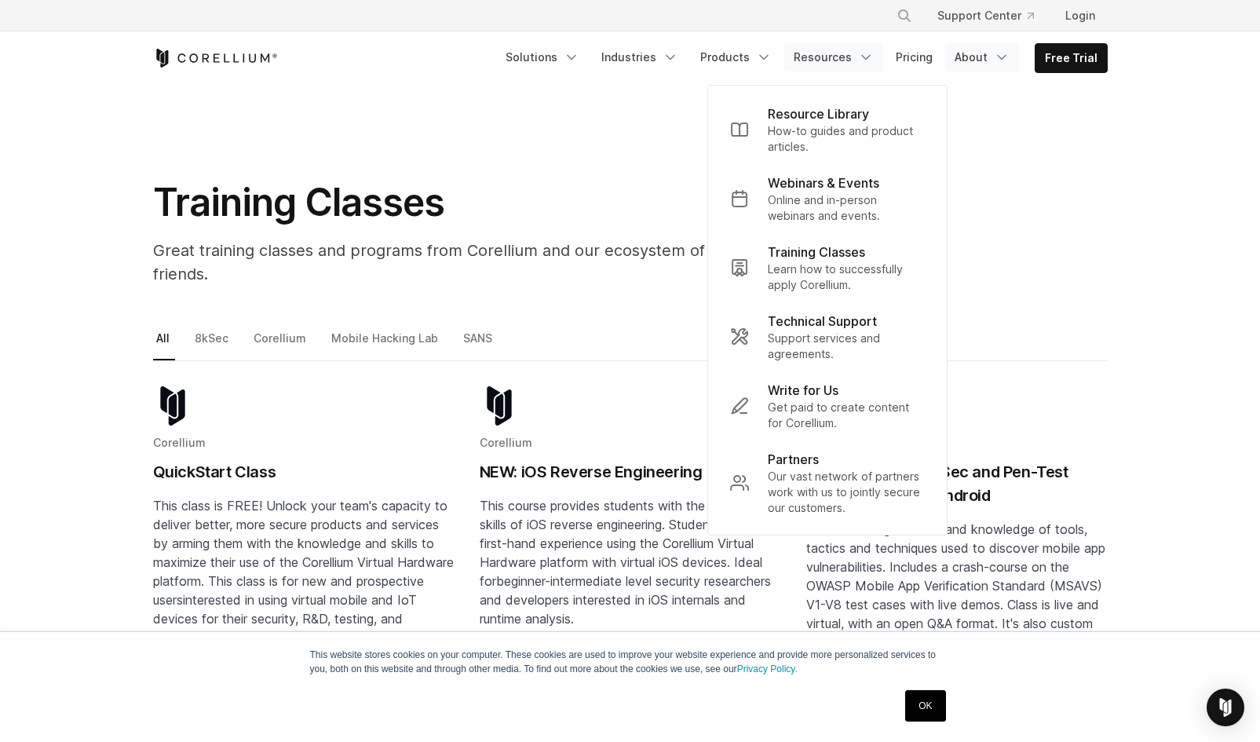
click at [990, 53] on link "About" at bounding box center [982, 57] width 74 height 28
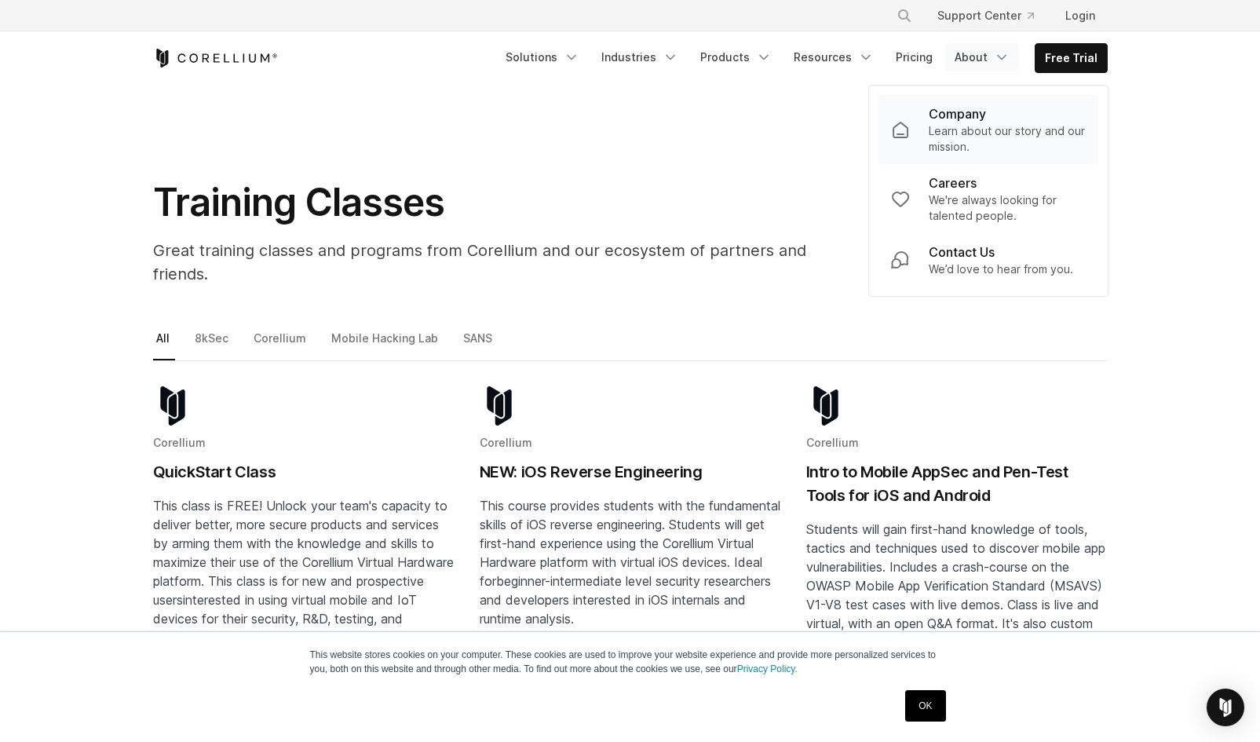
click at [960, 122] on p "Company" at bounding box center [957, 113] width 57 height 19
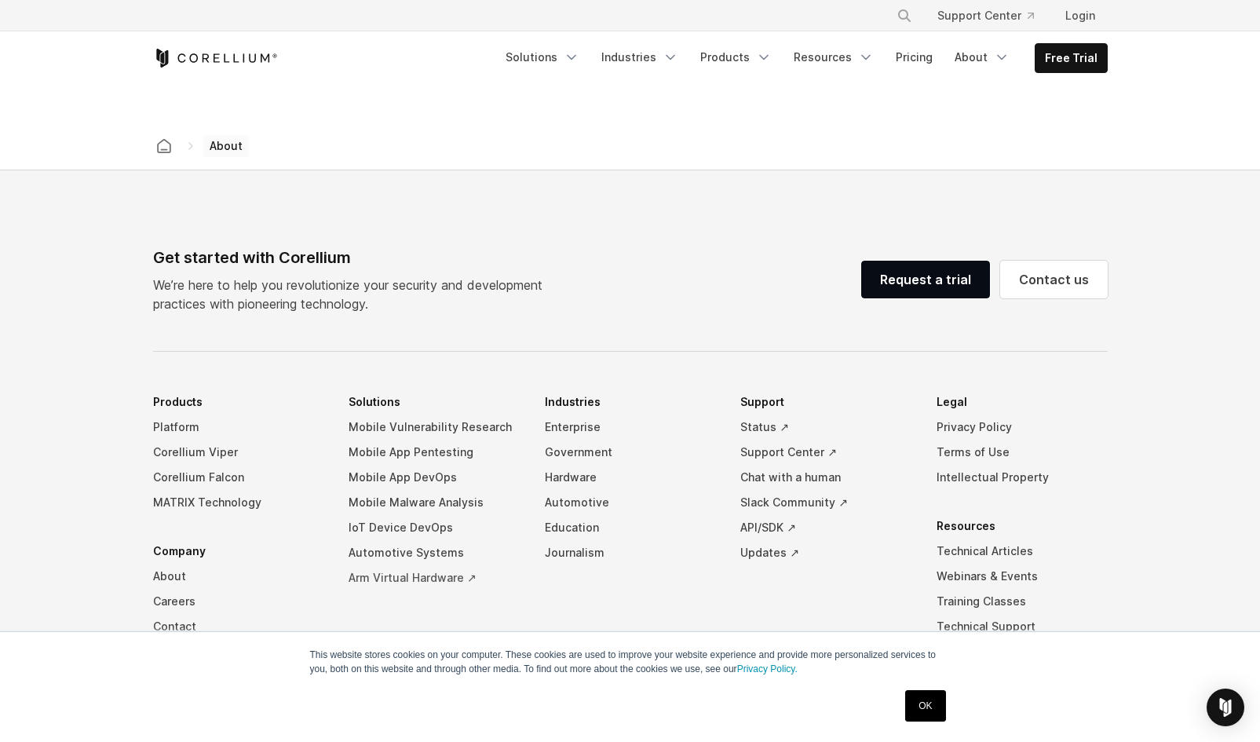
scroll to position [2535, 0]
click at [749, 602] on li "Support Status ↗ Support Center ↗ Chat with a human Slack Community ↗ API/SDK ↗…" at bounding box center [825, 559] width 171 height 340
click at [186, 414] on link "Platform" at bounding box center [238, 426] width 171 height 25
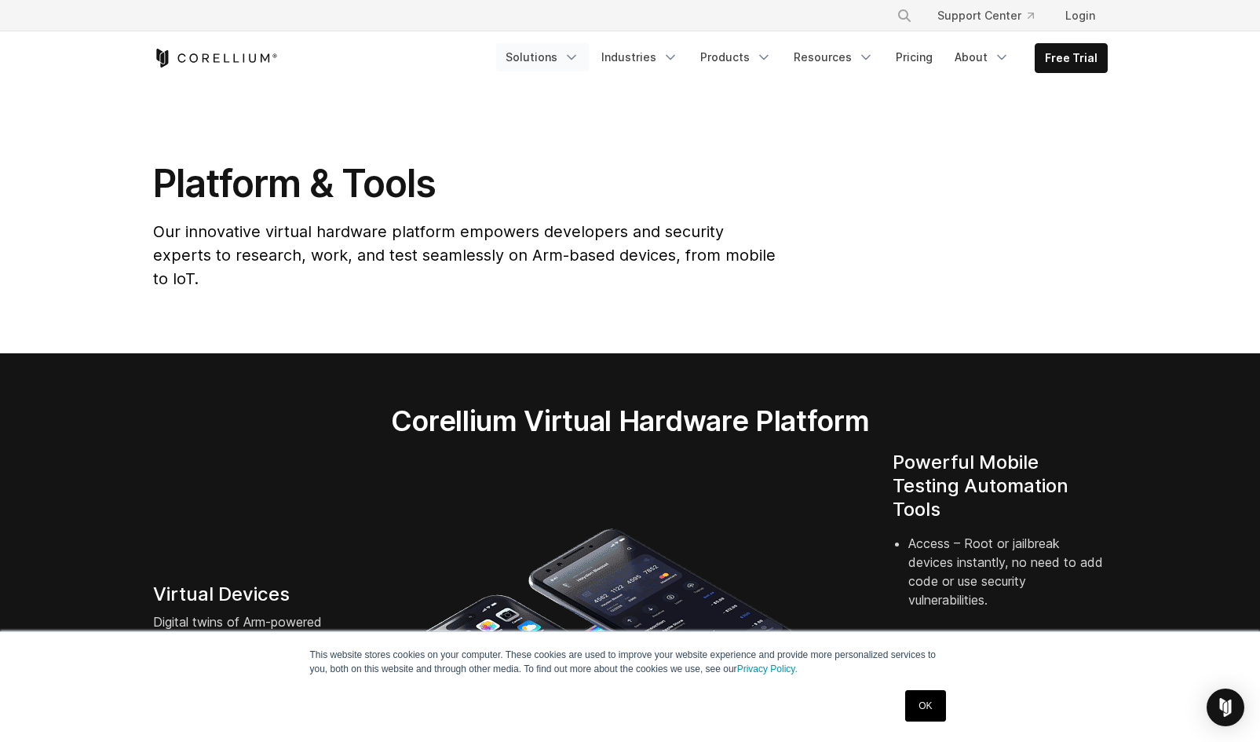
click at [562, 62] on link "Solutions" at bounding box center [542, 57] width 93 height 28
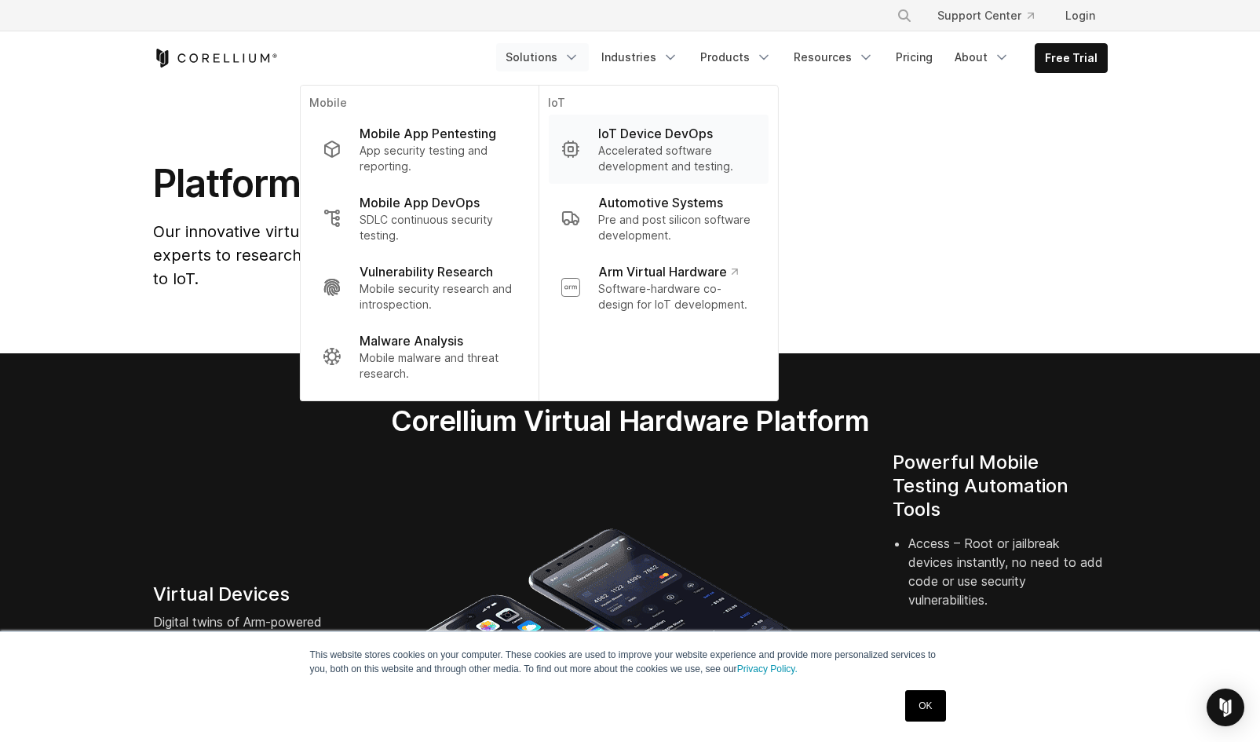
click at [659, 139] on p "IoT Device DevOps" at bounding box center [655, 133] width 115 height 19
